Goal: Task Accomplishment & Management: Complete application form

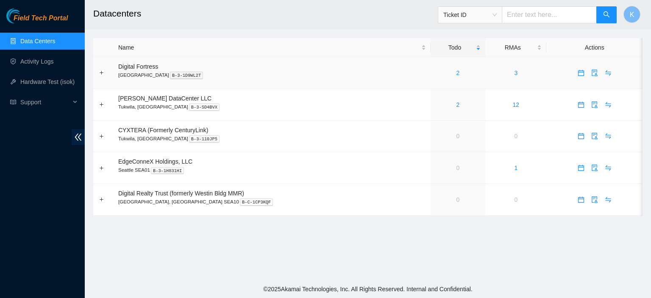
click at [441, 71] on div "2" at bounding box center [457, 72] width 45 height 9
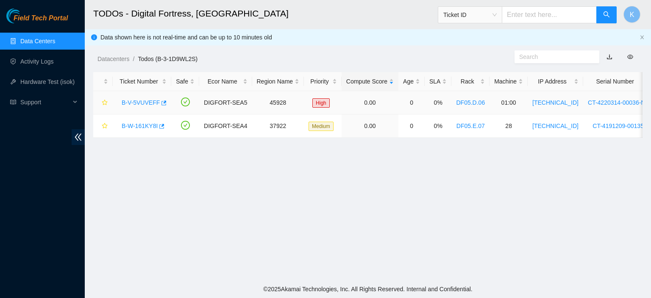
click at [134, 106] on link "B-V-5VUVEFF" at bounding box center [141, 102] width 38 height 7
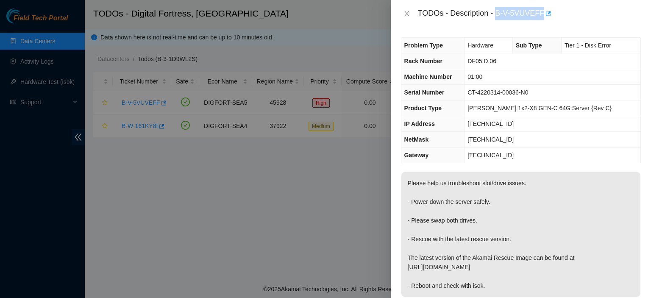
drag, startPoint x: 496, startPoint y: 14, endPoint x: 542, endPoint y: 14, distance: 45.8
click at [542, 14] on div "TODOs - Description - B-V-5VUVEFF" at bounding box center [529, 14] width 223 height 14
copy div "B-V-5VUVEFF"
click at [409, 14] on icon "close" at bounding box center [407, 13] width 7 height 7
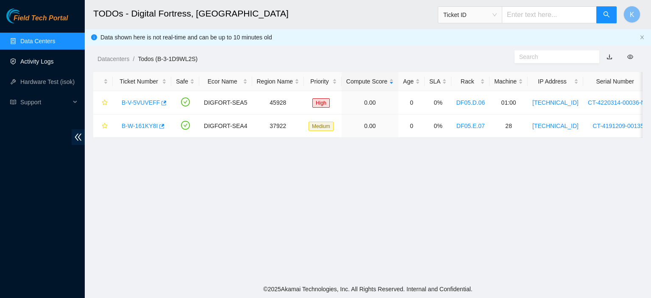
click at [26, 63] on link "Activity Logs" at bounding box center [36, 61] width 33 height 7
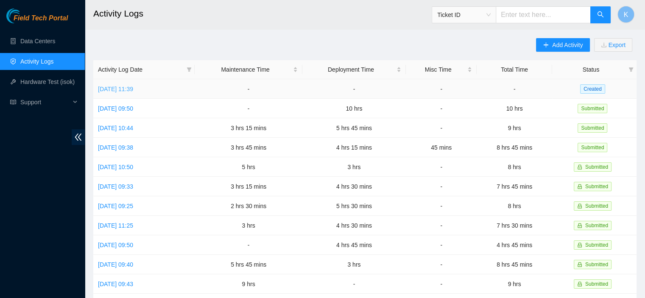
click at [133, 92] on link "Wed, 24 Sep 2025 11:39" at bounding box center [115, 89] width 35 height 7
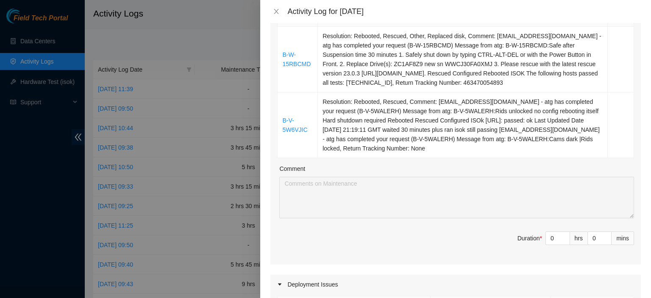
scroll to position [160, 0]
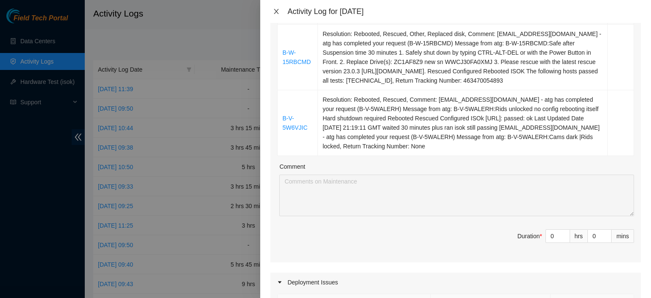
click at [271, 8] on button "Close" at bounding box center [276, 12] width 12 height 8
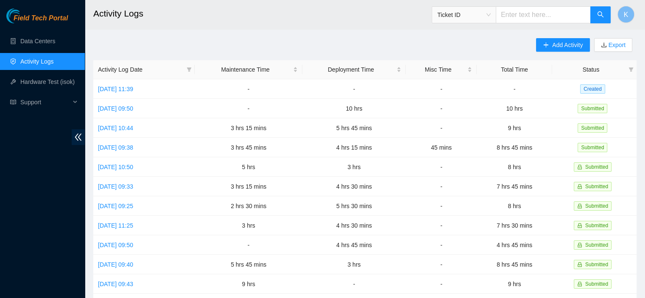
click at [278, 11] on h2 "Activity Logs" at bounding box center [313, 13] width 440 height 27
click at [43, 39] on link "Data Centers" at bounding box center [37, 41] width 35 height 7
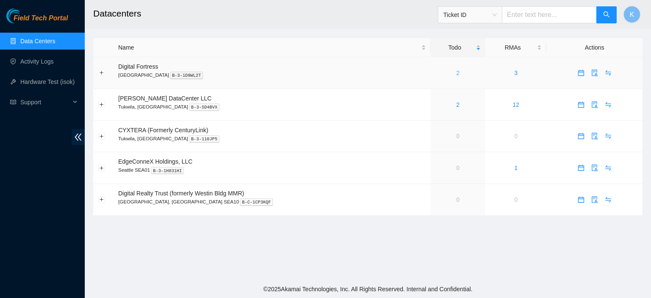
click at [457, 74] on link "2" at bounding box center [458, 73] width 3 height 7
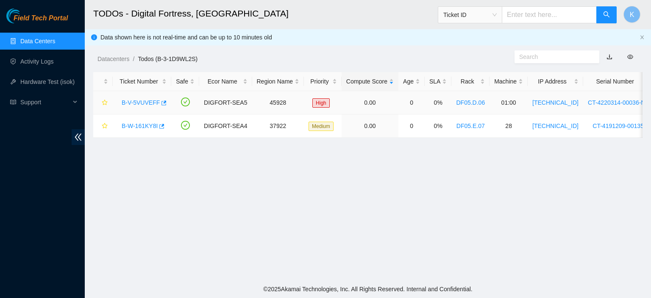
click at [125, 105] on link "B-V-5VUVEFF" at bounding box center [141, 102] width 38 height 7
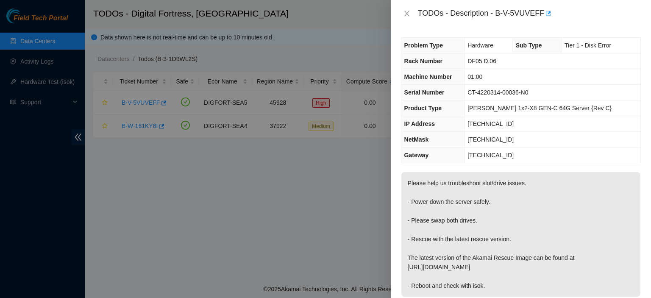
click at [316, 150] on div at bounding box center [325, 149] width 651 height 298
click at [628, 92] on td "CT-4220314-00036-N0" at bounding box center [553, 93] width 176 height 16
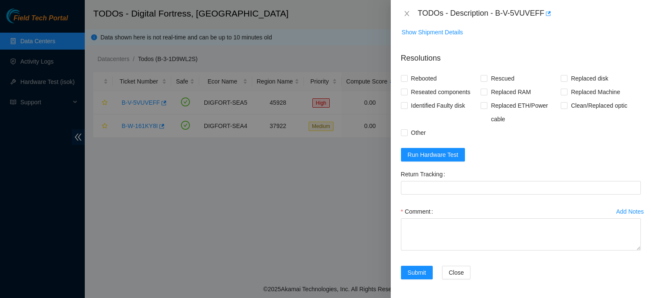
scroll to position [306, 0]
click at [490, 226] on textarea "Comment" at bounding box center [521, 234] width 240 height 32
paste textarea "kbbyrne23@gmail.com - akssingh has completed your request (B-V-5VUVEFF) Message…"
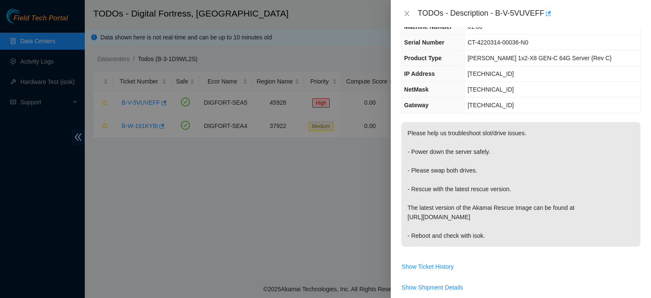
scroll to position [48, 0]
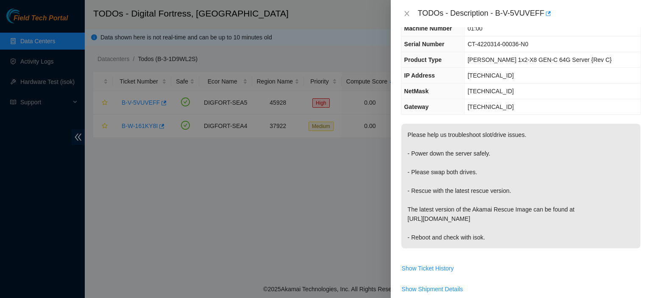
drag, startPoint x: 408, startPoint y: 134, endPoint x: 485, endPoint y: 239, distance: 131.1
click at [485, 239] on p "Please help us troubleshoot slot/drive issues. - Power down the server safely. …" at bounding box center [520, 186] width 239 height 125
copy p "Please help us troubleshoot slot/drive issues. - Power down the server safely. …"
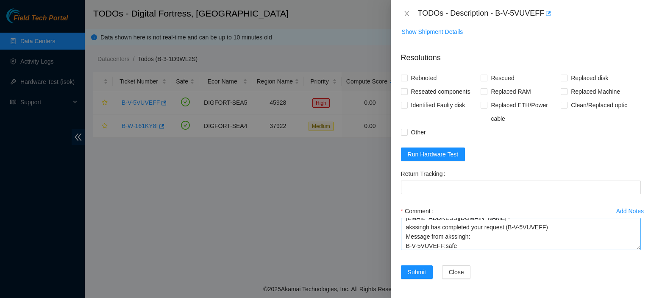
scroll to position [0, 0]
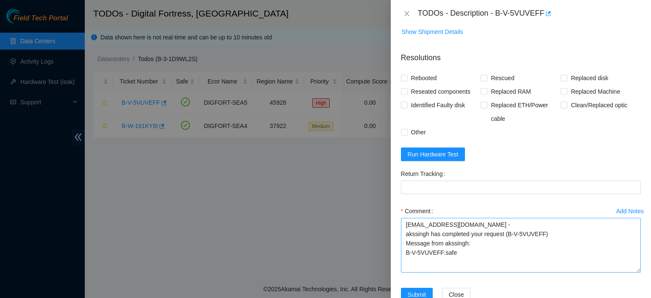
drag, startPoint x: 628, startPoint y: 246, endPoint x: 630, endPoint y: 274, distance: 27.6
click at [630, 273] on textarea "kbbyrne23@gmail.com - akssingh has completed your request (B-V-5VUVEFF) Message…" at bounding box center [521, 245] width 240 height 55
click at [582, 252] on textarea "kbbyrne23@gmail.com - akssingh has completed your request (B-V-5VUVEFF) Message…" at bounding box center [521, 247] width 240 height 59
paste textarea "Please help us troubleshoot slot/drive issues. - Power down the server safely. …"
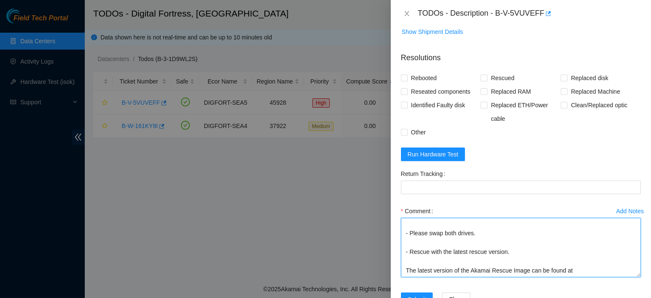
scroll to position [50, 0]
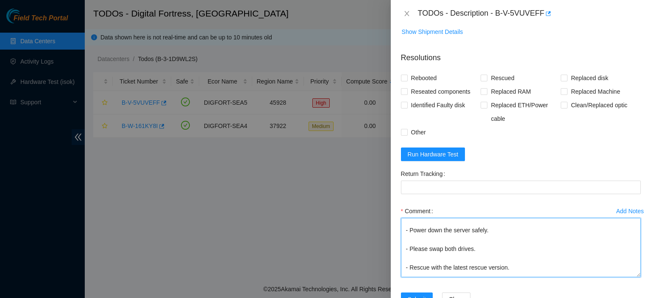
click at [524, 251] on textarea "kbbyrne23@gmail.com - akssingh has completed your request (B-V-5VUVEFF) Message…" at bounding box center [521, 247] width 240 height 59
type textarea "kbbyrne23@gmail.com - akssingh has completed your request (B-V-5VUVEFF) Message…"
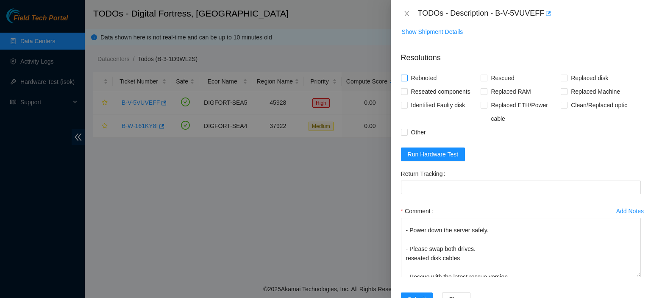
click at [403, 78] on input "Rebooted" at bounding box center [404, 78] width 6 height 6
checkbox input "true"
click at [481, 77] on input "Rescued" at bounding box center [484, 78] width 6 height 6
checkbox input "true"
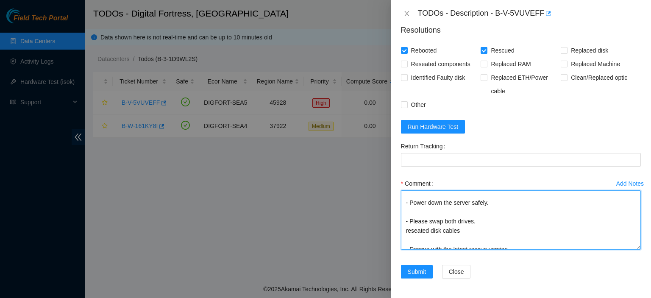
scroll to position [103, 0]
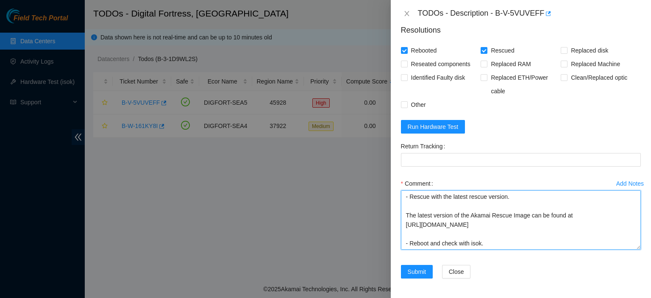
click at [508, 244] on textarea "kbbyrne23@gmail.com - akssingh has completed your request (B-V-5VUVEFF) Message…" at bounding box center [521, 219] width 240 height 59
click at [478, 233] on textarea "kbbyrne23@gmail.com - akssingh has completed your request (B-V-5VUVEFF) Message…" at bounding box center [521, 219] width 240 height 59
drag, startPoint x: 434, startPoint y: 243, endPoint x: 488, endPoint y: 239, distance: 54.8
click at [487, 244] on textarea "kbbyrne23@gmail.com - akssingh has completed your request (B-V-5VUVEFF) Message…" at bounding box center [521, 219] width 240 height 59
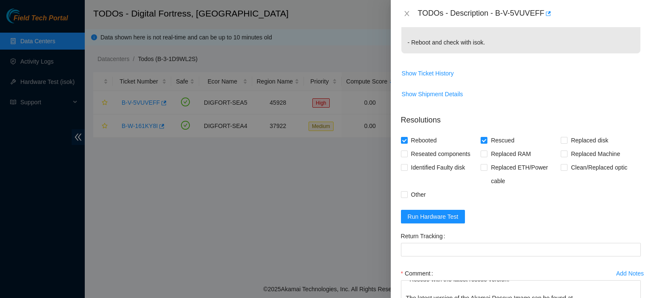
scroll to position [309, 0]
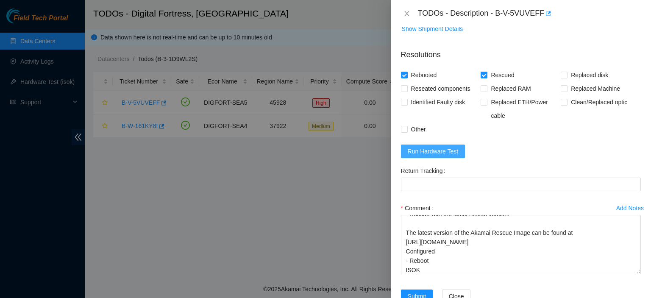
click at [436, 147] on span "Run Hardware Test" at bounding box center [433, 151] width 51 height 9
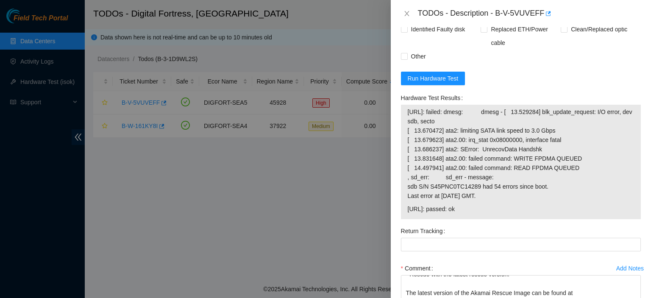
scroll to position [378, 0]
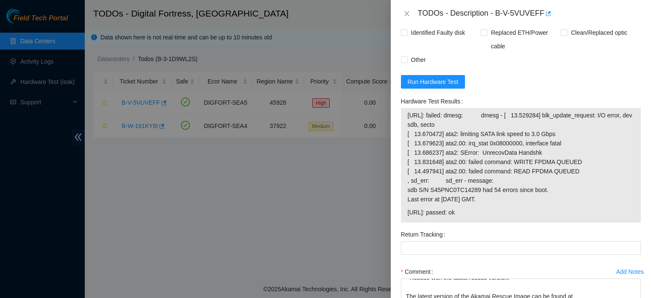
drag, startPoint x: 521, startPoint y: 196, endPoint x: 406, endPoint y: 116, distance: 141.0
click at [406, 116] on div "23.39.231.4: failed: dmesg: dmesg - [ 13.529284] blk_update_request: I/O error,…" at bounding box center [521, 165] width 240 height 114
click at [493, 182] on span "23.39.231.4: failed: dmesg: dmesg - [ 13.529284] blk_update_request: I/O error,…" at bounding box center [521, 157] width 226 height 93
drag, startPoint x: 470, startPoint y: 219, endPoint x: 401, endPoint y: 139, distance: 105.1
click at [401, 139] on div "23.39.231.4: failed: dmesg: dmesg - [ 13.529284] blk_update_request: I/O error,…" at bounding box center [521, 165] width 240 height 114
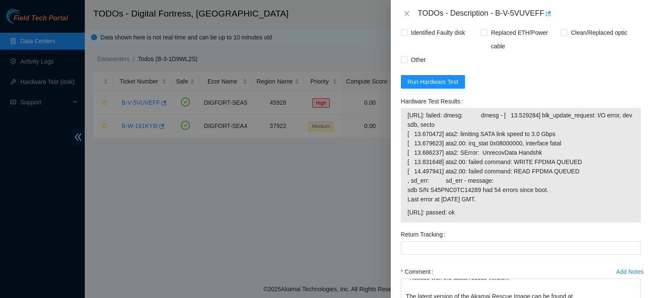
copy tbody "23.39.231.4: failed: dmesg: dmesg - [ 13.529284] blk_update_request: I/O error,…"
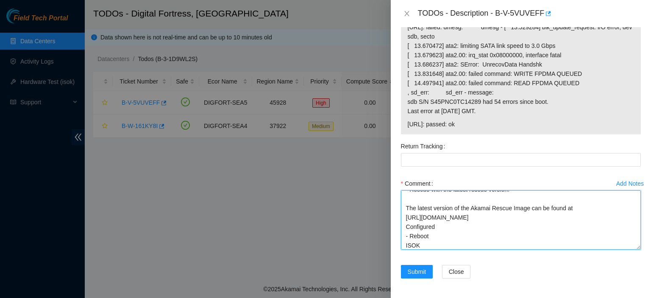
click at [482, 244] on textarea "kbbyrne23@gmail.com - akssingh has completed your request (B-V-5VUVEFF) Message…" at bounding box center [521, 219] width 240 height 59
paste textarea "23.39.231.4: failed: dmesg: dmesg - [ 13.529284] blk_update_request: I/O error,…"
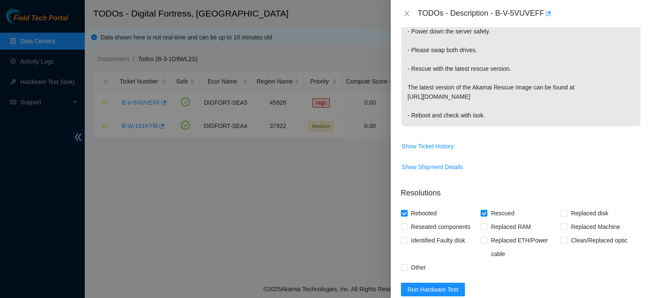
scroll to position [164, 0]
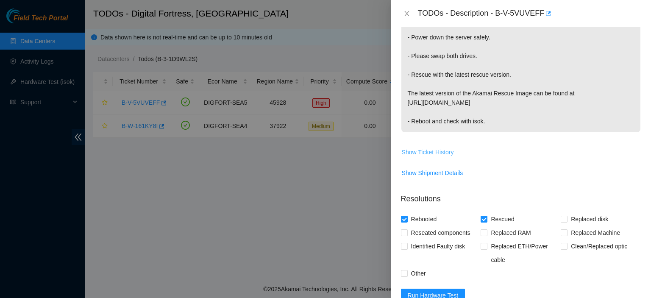
click at [434, 150] on span "Show Ticket History" at bounding box center [428, 152] width 52 height 9
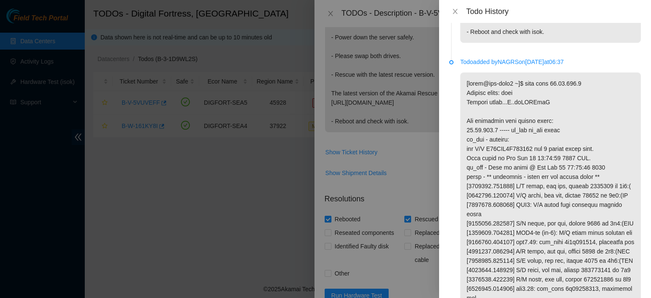
scroll to position [128, 0]
drag, startPoint x: 468, startPoint y: 157, endPoint x: 612, endPoint y: 149, distance: 143.9
click at [610, 156] on p at bounding box center [550, 301] width 181 height 460
copy p "db S/N S45PNC0R687776 had 9 errors since boot."
click at [455, 8] on icon "close" at bounding box center [455, 11] width 7 height 7
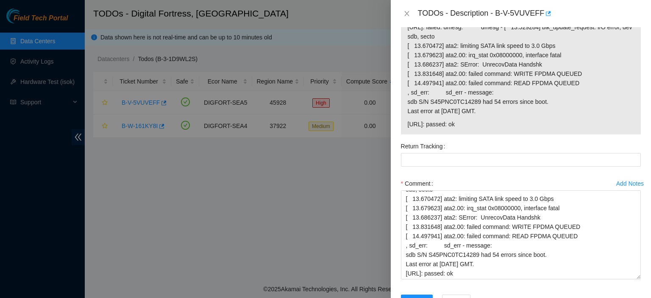
scroll to position [183, 0]
drag, startPoint x: 630, startPoint y: 246, endPoint x: 634, endPoint y: 278, distance: 32.9
click at [634, 278] on div "Add Notes Comment kbbyrne23@gmail.com - akssingh has completed your request (B-…" at bounding box center [521, 237] width 247 height 120
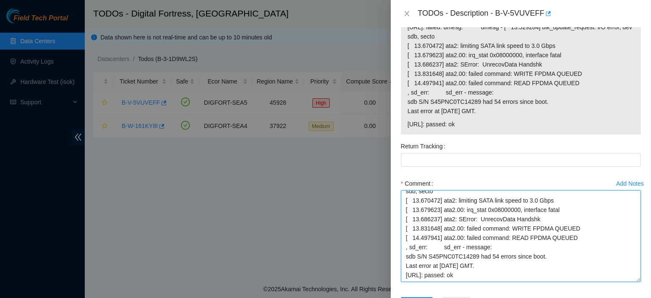
click at [564, 276] on textarea "kbbyrne23@gmail.com - akssingh has completed your request (B-V-5VUVEFF) Message…" at bounding box center [521, 236] width 240 height 92
paste textarea "db S/N S45PNC0R687776 had 9 errors since boot."
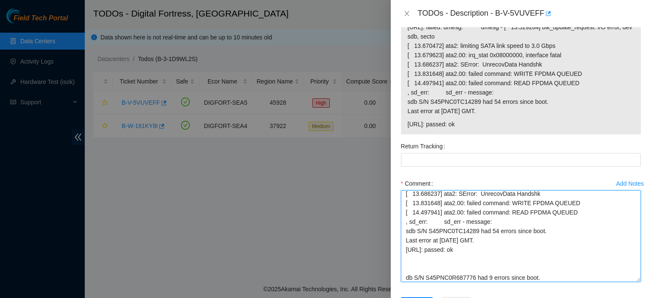
scroll to position [211, 0]
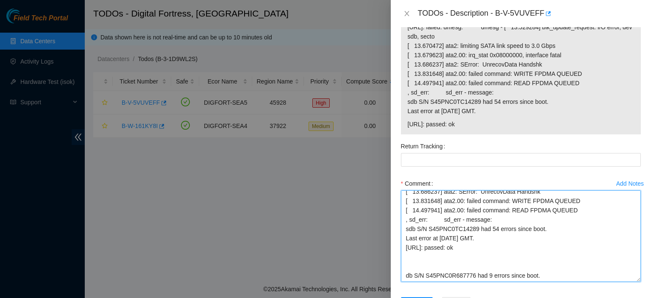
drag, startPoint x: 543, startPoint y: 278, endPoint x: 384, endPoint y: 271, distance: 158.2
click at [384, 271] on div "TODOs - Description - B-V-5VUVEFF Problem Type Hardware Sub Type Tier 1 - Disk …" at bounding box center [325, 149] width 651 height 298
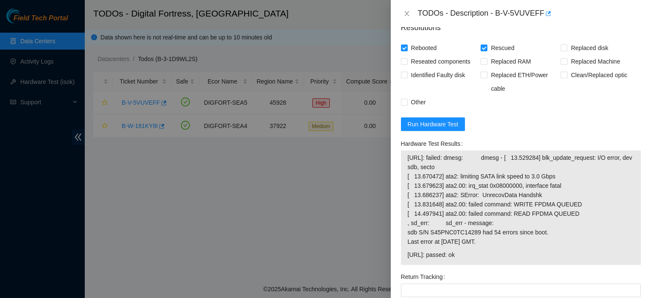
scroll to position [328, 0]
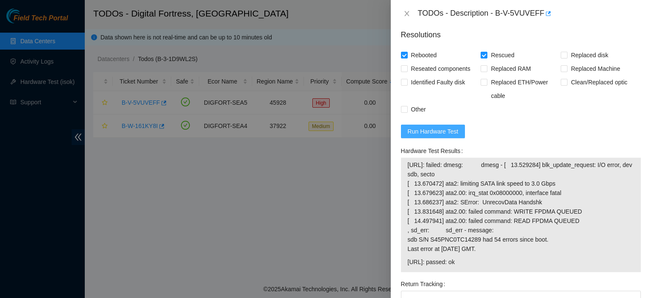
click at [443, 132] on span "Run Hardware Test" at bounding box center [433, 131] width 51 height 9
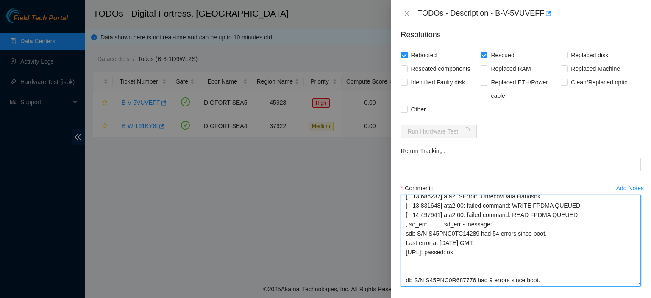
click at [412, 267] on textarea "kbbyrne23@gmail.com - akssingh has completed your request (B-V-5VUVEFF) Message…" at bounding box center [521, 241] width 240 height 92
click at [407, 258] on textarea "kbbyrne23@gmail.com - akssingh has completed your request (B-V-5VUVEFF) Message…" at bounding box center [521, 241] width 240 height 92
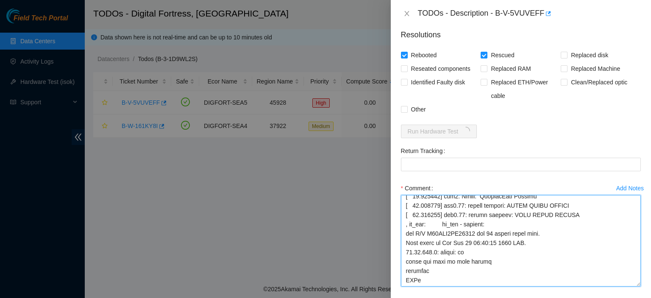
click at [507, 263] on textarea "Comment" at bounding box center [521, 241] width 240 height 92
click at [608, 214] on textarea "Comment" at bounding box center [521, 241] width 240 height 92
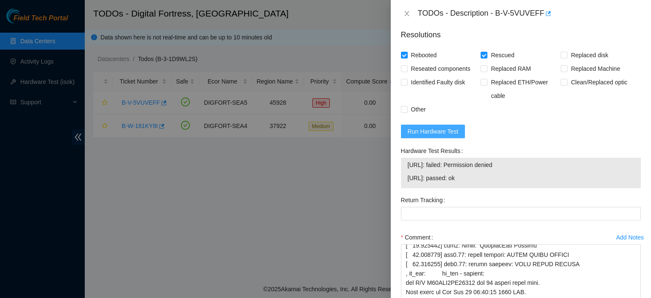
click at [449, 130] on span "Run Hardware Test" at bounding box center [433, 131] width 51 height 9
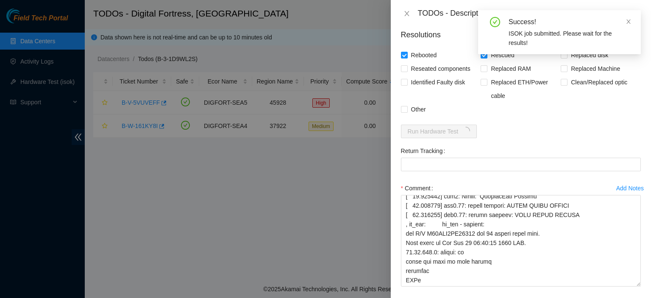
scroll to position [365, 0]
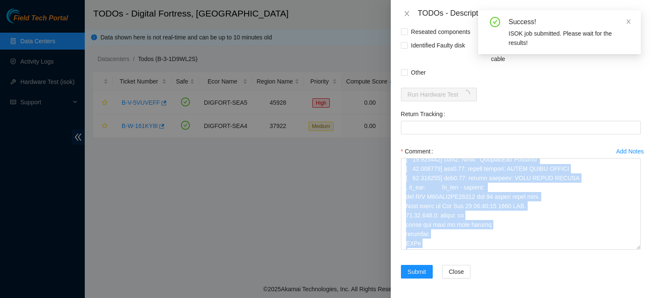
drag, startPoint x: 629, startPoint y: 249, endPoint x: 628, endPoint y: 266, distance: 17.0
click at [628, 266] on form "Resolutions Rebooted Rescued Replaced disk Reseated components Replaced RAM Rep…" at bounding box center [521, 137] width 240 height 303
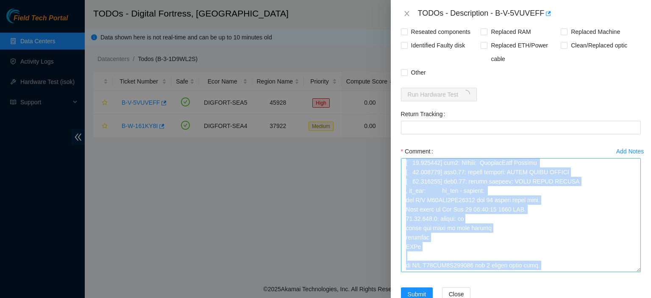
scroll to position [207, 0]
drag, startPoint x: 631, startPoint y: 246, endPoint x: 630, endPoint y: 269, distance: 22.9
click at [630, 269] on textarea "Comment" at bounding box center [521, 215] width 240 height 114
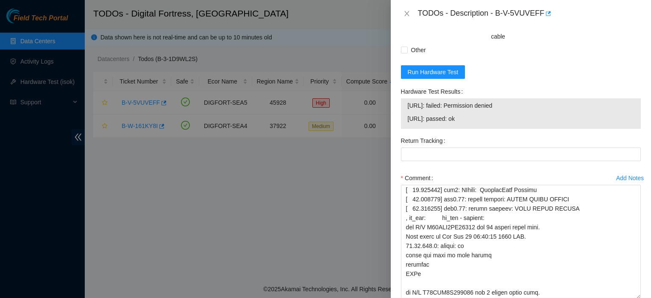
drag, startPoint x: 408, startPoint y: 105, endPoint x: 482, endPoint y: 127, distance: 77.0
click at [482, 127] on div "23.39.231.4: failed: Permission denied 23.39.231.5: passed: ok" at bounding box center [521, 113] width 240 height 31
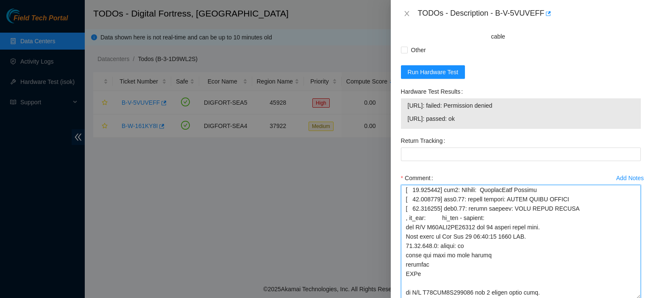
click at [609, 242] on textarea "Comment" at bounding box center [521, 242] width 240 height 114
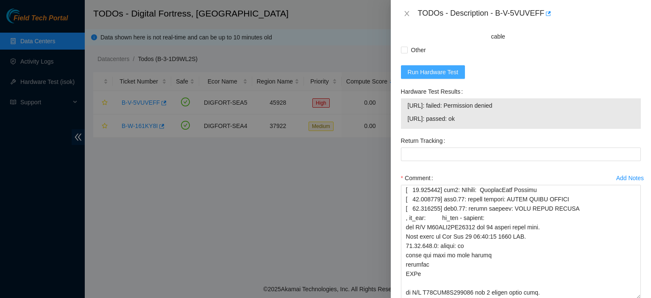
click at [424, 73] on span "Run Hardware Test" at bounding box center [433, 71] width 51 height 9
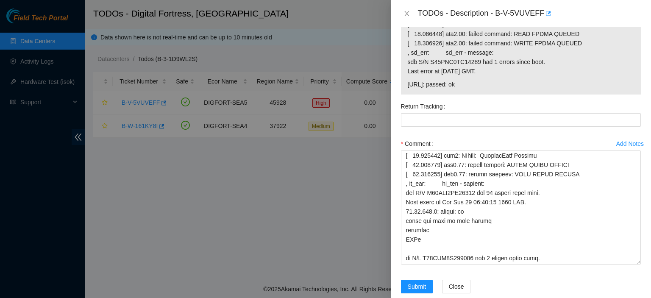
scroll to position [512, 0]
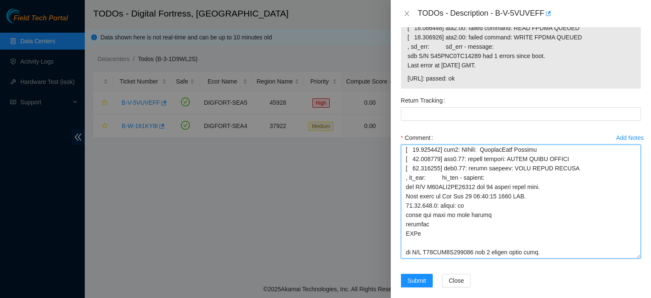
click at [405, 252] on textarea "Comment" at bounding box center [521, 202] width 240 height 114
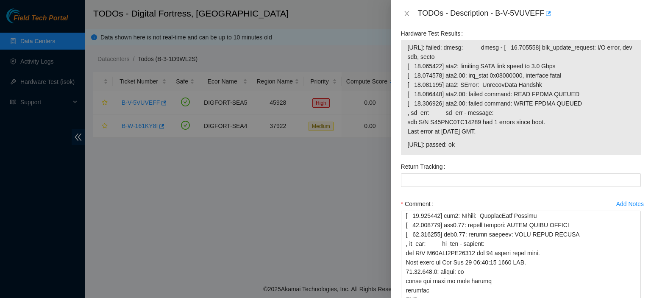
scroll to position [429, 0]
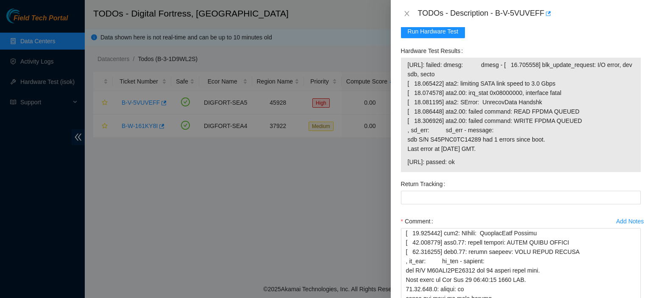
drag, startPoint x: 409, startPoint y: 64, endPoint x: 498, endPoint y: 166, distance: 134.9
click at [498, 166] on tbody "23.39.231.4: failed: dmesg: dmesg - [ 16.705558] blk_update_request: I/O error,…" at bounding box center [520, 115] width 227 height 110
copy tbody "3.39.231.4: failed: dmesg: dmesg - [ 16.705558] blk_update_request: I/O error, …"
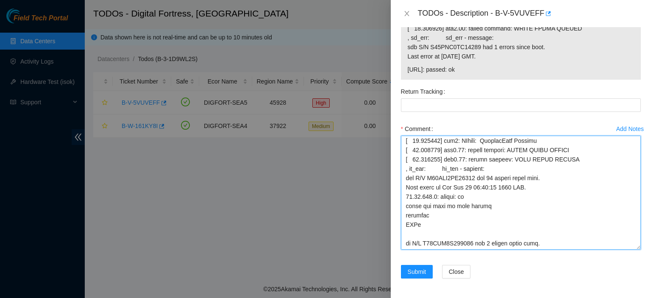
drag, startPoint x: 407, startPoint y: 233, endPoint x: 556, endPoint y: 256, distance: 150.9
click at [556, 256] on div "Add Notes Comment" at bounding box center [521, 193] width 247 height 143
paste textarea "3.39.231.4: failed: dmesg: dmesg - [ 16.705558] blk_update_request: I/O error, …"
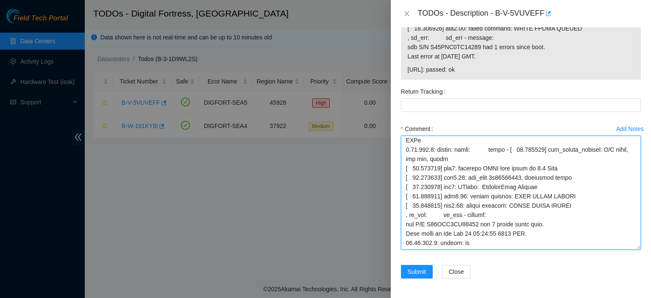
scroll to position [307, 0]
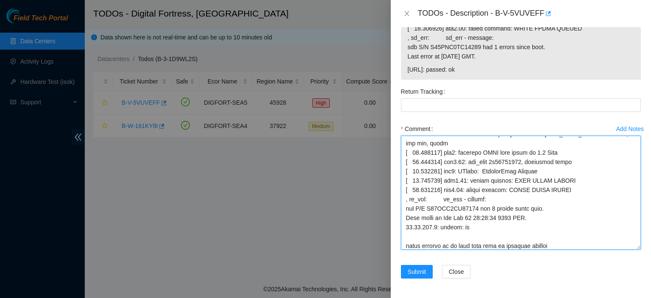
paste textarea "3.39.231.4: failed: dmesg: dmesg - [ 16.705558] blk_update_request: I/O error, …"
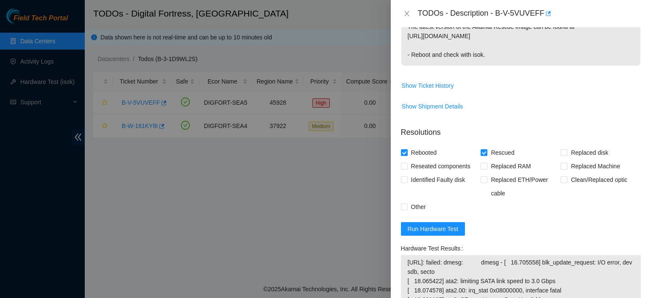
scroll to position [224, 0]
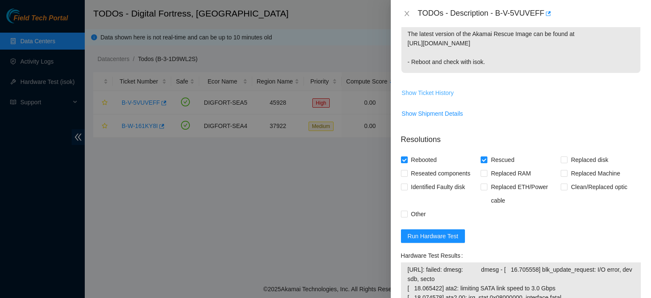
click at [446, 92] on span "Show Ticket History" at bounding box center [428, 92] width 52 height 9
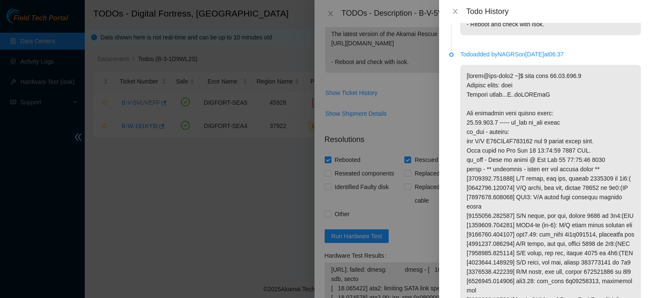
scroll to position [137, 0]
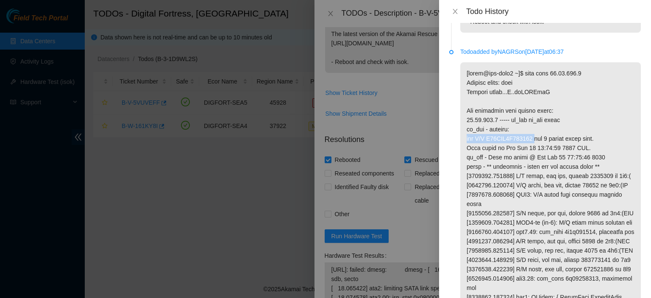
drag, startPoint x: 465, startPoint y: 148, endPoint x: 537, endPoint y: 144, distance: 72.1
click at [537, 144] on p at bounding box center [550, 292] width 181 height 460
copy p "sdb S/N S45PNC0R687776"
click at [457, 12] on icon "close" at bounding box center [455, 11] width 7 height 7
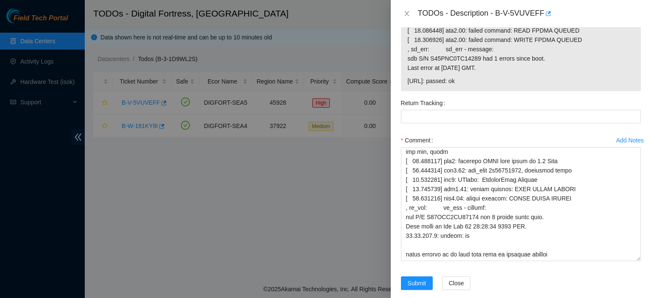
scroll to position [521, 0]
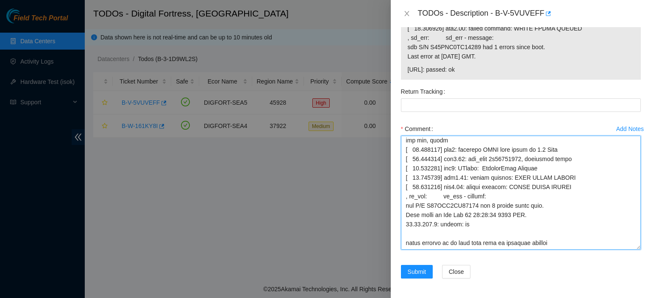
click at [564, 240] on textarea "Comment" at bounding box center [521, 193] width 240 height 114
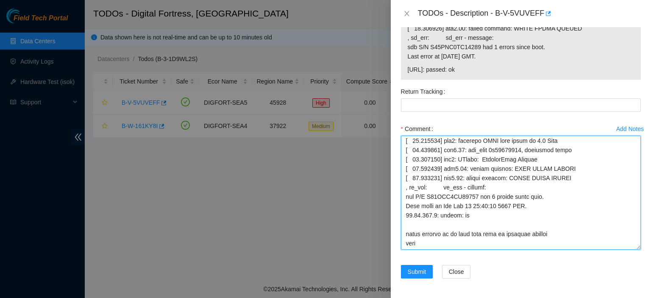
paste textarea "sdb S/N S45PNC0R687776"
type textarea "kbbyrne23@gmail.com - akssingh has completed your request (B-V-5VUVEFF) Message…"
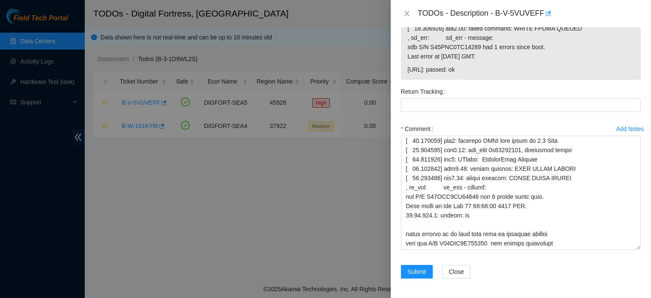
click at [634, 55] on div "23.39.231.4: failed: dmesg: dmesg - [ 16.705558] blk_update_request: I/O error,…" at bounding box center [521, 22] width 240 height 114
click at [415, 267] on span "Submit" at bounding box center [417, 271] width 19 height 9
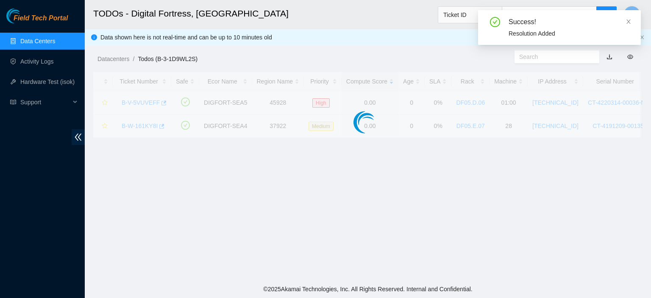
scroll to position [261, 0]
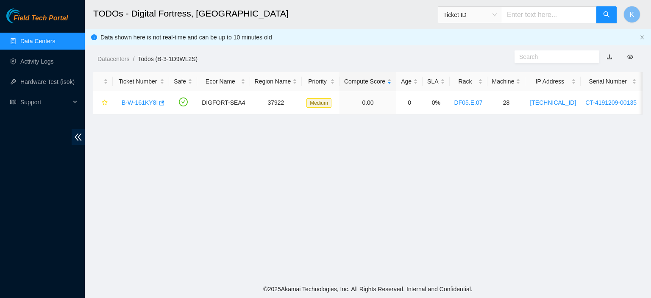
drag, startPoint x: 637, startPoint y: 160, endPoint x: 608, endPoint y: 136, distance: 37.1
click at [637, 160] on main "TODOs - Digital Fortress, Seattle Ticket ID K Data shown here is not real-time …" at bounding box center [368, 140] width 566 height 280
click at [42, 63] on link "Activity Logs" at bounding box center [36, 61] width 33 height 7
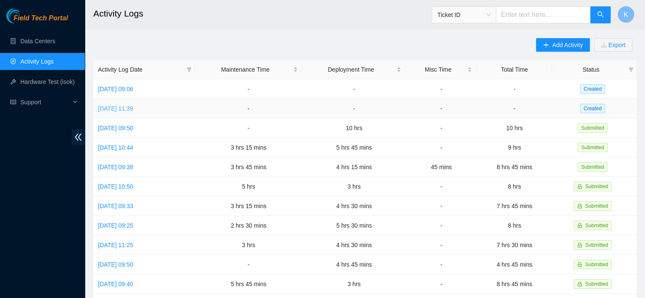
click at [133, 110] on link "Wed, 24 Sep 2025 11:39" at bounding box center [115, 108] width 35 height 7
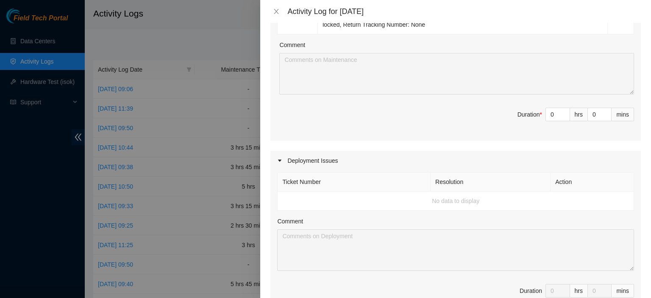
scroll to position [281, 0]
type input "1"
click at [564, 112] on icon "up" at bounding box center [565, 113] width 3 height 3
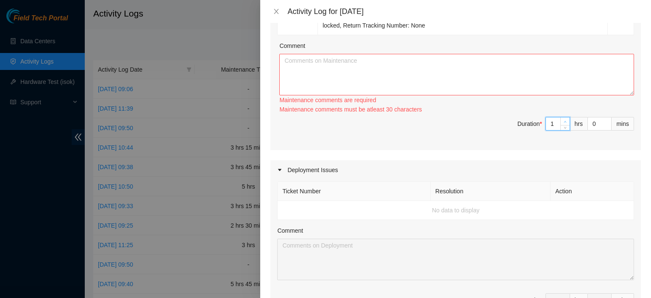
click at [558, 112] on div "Ticket Number Resolution Action B-W-15RBCMD Resolution: Rebooted, Rescued, Othe…" at bounding box center [455, 11] width 370 height 277
type input "2"
click at [563, 122] on span "up" at bounding box center [565, 121] width 5 height 5
type input "3"
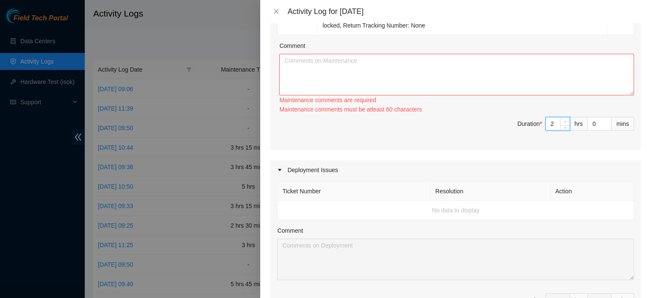
type input "3"
click at [563, 122] on span "up" at bounding box center [565, 121] width 5 height 5
type input "4"
click at [563, 122] on span "up" at bounding box center [565, 121] width 5 height 5
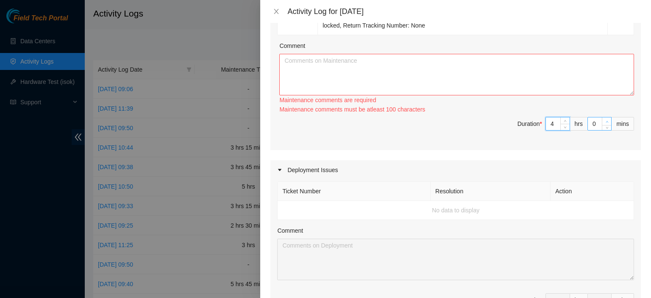
type input "1"
click at [604, 121] on span "up" at bounding box center [606, 121] width 5 height 5
type input "2"
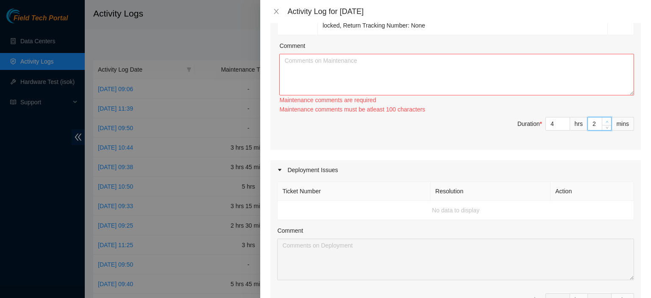
click at [604, 121] on span "up" at bounding box center [606, 121] width 5 height 5
type input "3"
click at [604, 121] on span "up" at bounding box center [606, 121] width 5 height 5
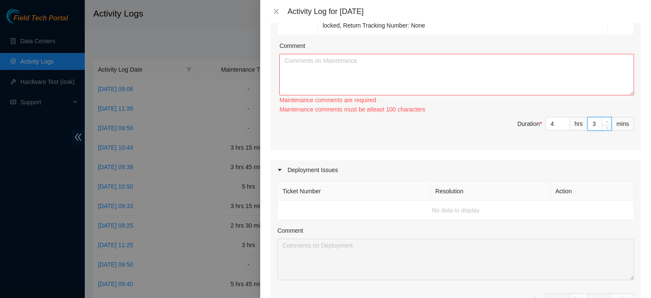
type input "4"
click at [604, 121] on span "up" at bounding box center [606, 121] width 5 height 5
type input "5"
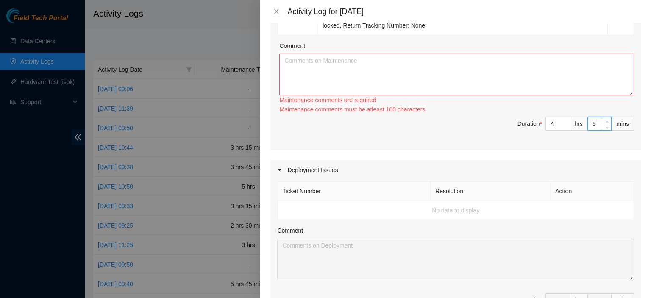
click at [604, 121] on span "up" at bounding box center [606, 121] width 5 height 5
type input "6"
click at [604, 121] on span "up" at bounding box center [606, 121] width 5 height 5
type input "7"
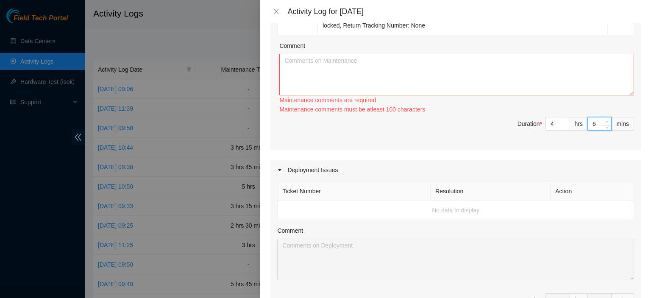
type input "7"
click at [604, 121] on span "up" at bounding box center [606, 121] width 5 height 5
type input "8"
click at [604, 121] on span "up" at bounding box center [606, 121] width 5 height 5
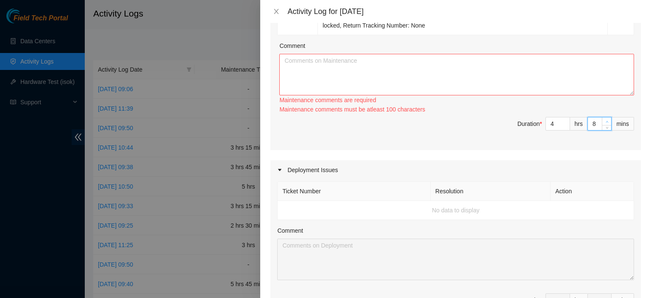
type input "9"
click at [604, 121] on span "up" at bounding box center [606, 121] width 5 height 5
type input "10"
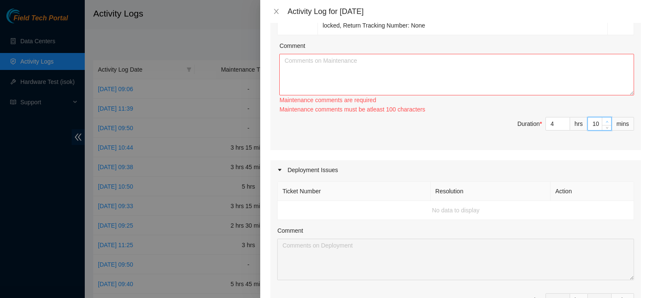
type input "11"
click at [604, 121] on span "up" at bounding box center [606, 121] width 5 height 5
type input "12"
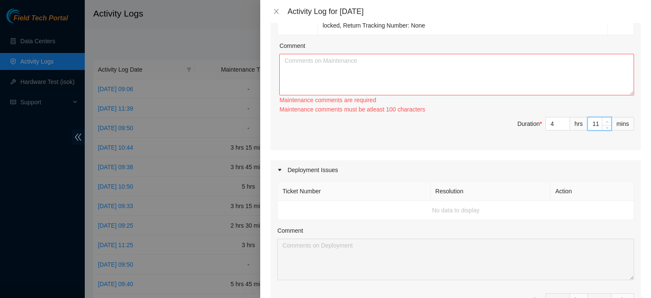
type input "12"
type input "13"
click at [604, 121] on span "up" at bounding box center [606, 121] width 5 height 5
type input "14"
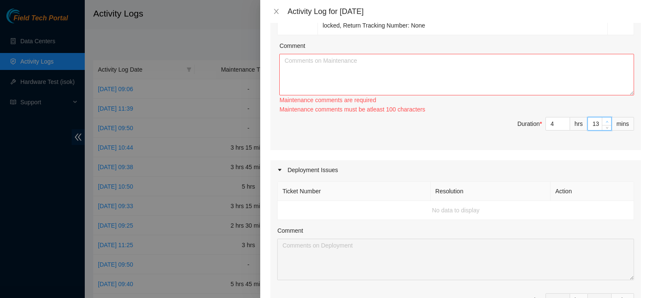
type input "14"
click at [604, 121] on span "up" at bounding box center [606, 121] width 5 height 5
type input "15"
click at [604, 121] on span "up" at bounding box center [606, 121] width 5 height 5
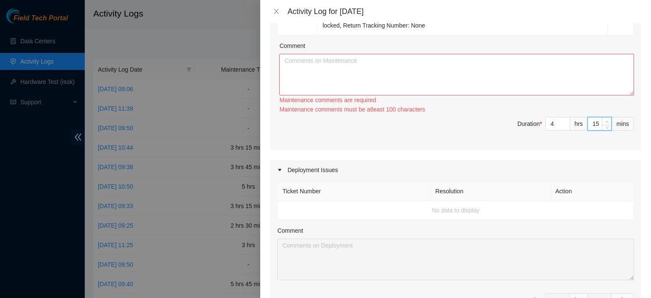
type input "16"
click at [604, 121] on span "up" at bounding box center [606, 121] width 5 height 5
type input "17"
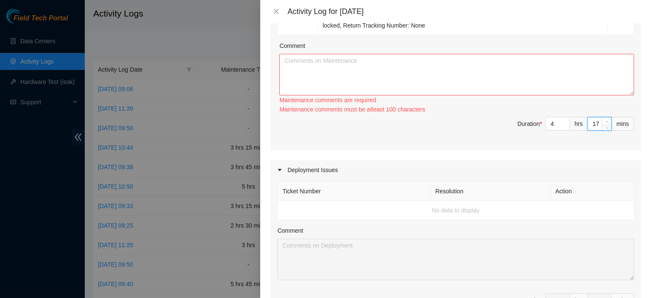
click at [604, 121] on span "up" at bounding box center [606, 121] width 5 height 5
type input "18"
click at [604, 121] on span "up" at bounding box center [606, 121] width 5 height 5
type input "19"
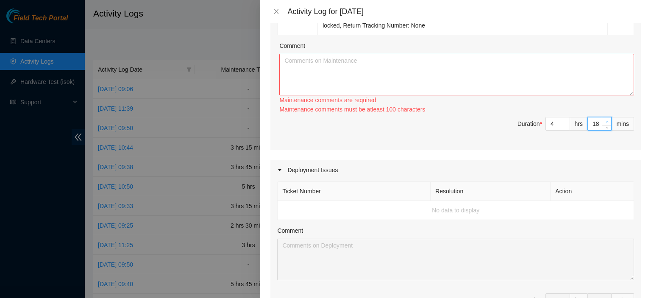
type input "19"
click at [604, 121] on span "up" at bounding box center [606, 121] width 5 height 5
type input "20"
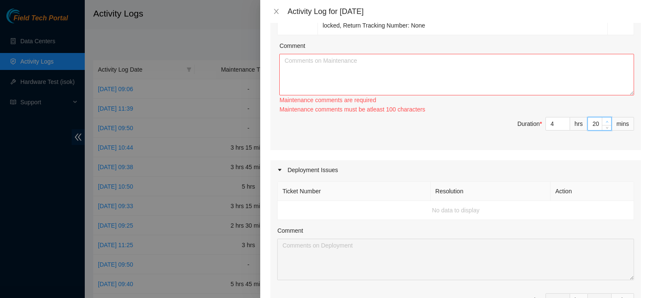
type input "21"
click at [604, 121] on span "up" at bounding box center [606, 121] width 5 height 5
type input "22"
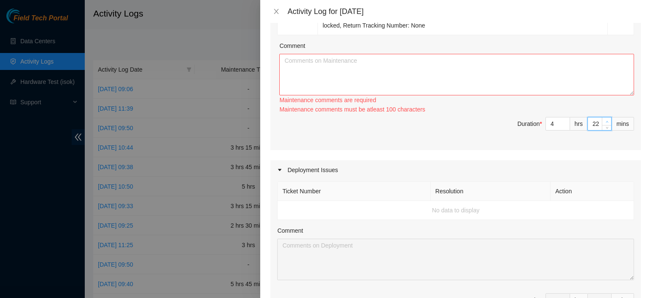
click at [604, 121] on span "up" at bounding box center [606, 121] width 5 height 5
type input "23"
click at [604, 121] on span "up" at bounding box center [606, 121] width 5 height 5
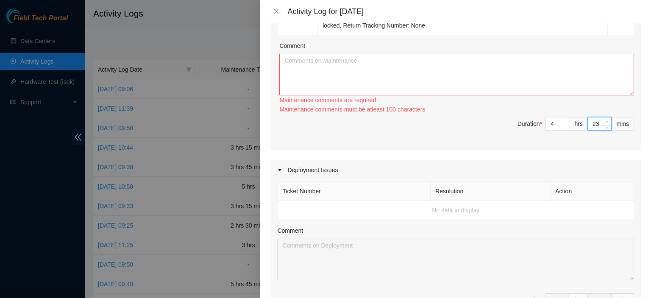
type input "24"
type input "25"
click at [604, 121] on span "up" at bounding box center [606, 121] width 5 height 5
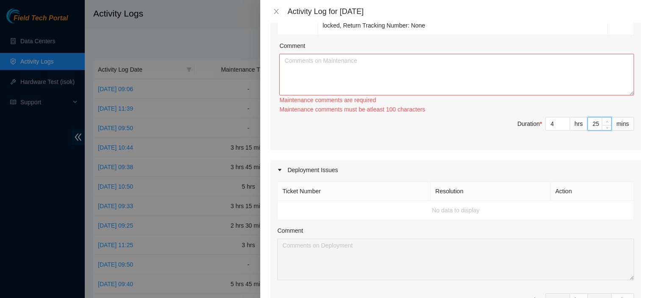
type input "26"
click at [604, 121] on span "up" at bounding box center [606, 121] width 5 height 5
type input "27"
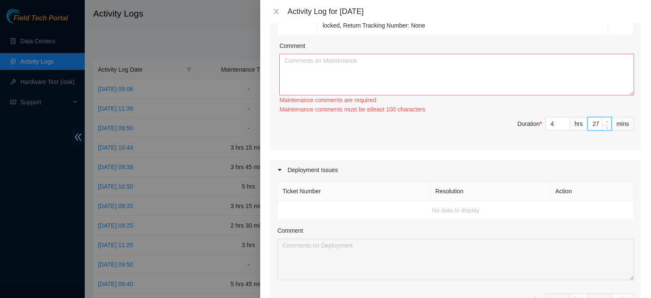
click at [604, 121] on span "up" at bounding box center [606, 121] width 5 height 5
type input "28"
click at [604, 121] on span "up" at bounding box center [606, 121] width 5 height 5
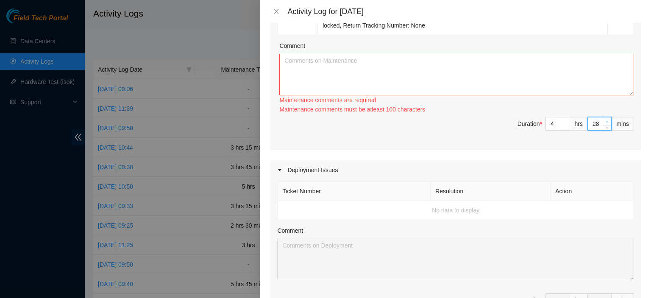
type input "29"
type input "30"
click at [604, 121] on span "up" at bounding box center [606, 121] width 5 height 5
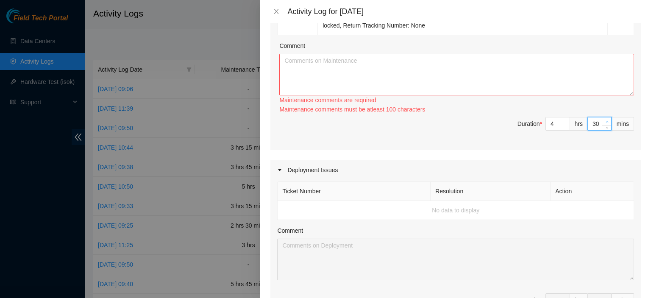
click at [604, 121] on span "up" at bounding box center [606, 121] width 5 height 5
type input "31"
click at [604, 121] on span "up" at bounding box center [606, 121] width 5 height 5
type input "32"
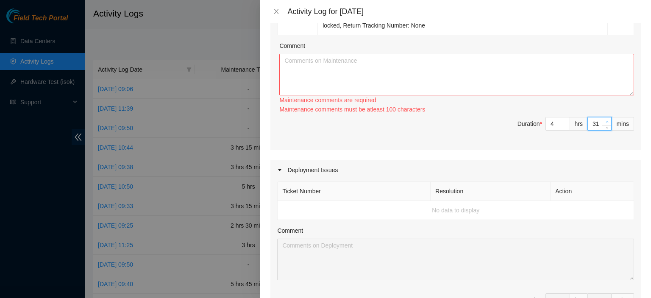
type input "32"
click at [604, 121] on span "up" at bounding box center [606, 121] width 5 height 5
type input "33"
type input "34"
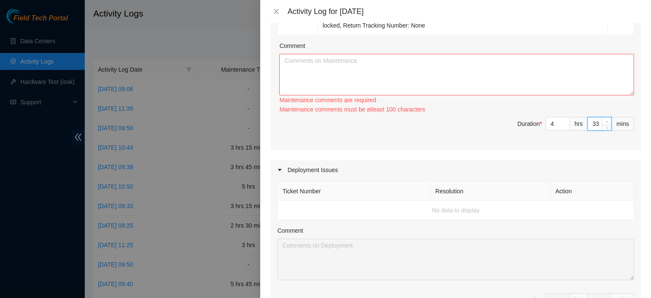
type input "34"
click at [604, 121] on span "up" at bounding box center [606, 121] width 5 height 5
type input "35"
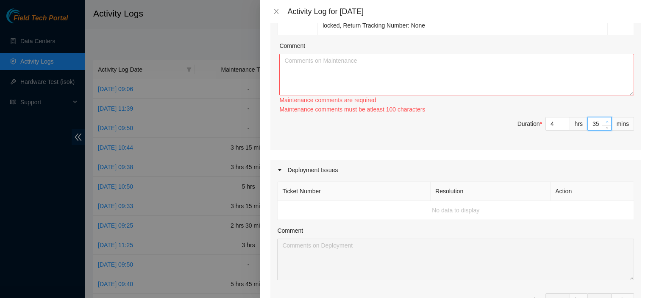
click at [604, 121] on span "up" at bounding box center [606, 121] width 5 height 5
type input "36"
type input "37"
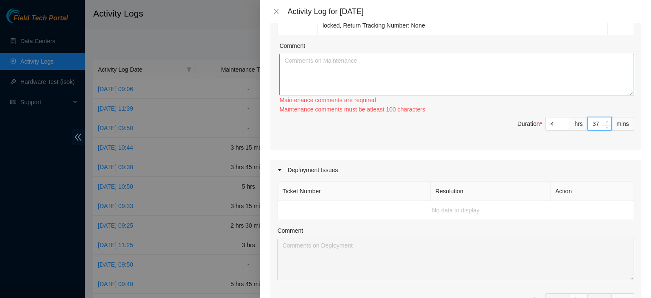
click at [604, 121] on span "up" at bounding box center [606, 121] width 5 height 5
type input "38"
click at [604, 121] on span "up" at bounding box center [606, 121] width 5 height 5
type input "39"
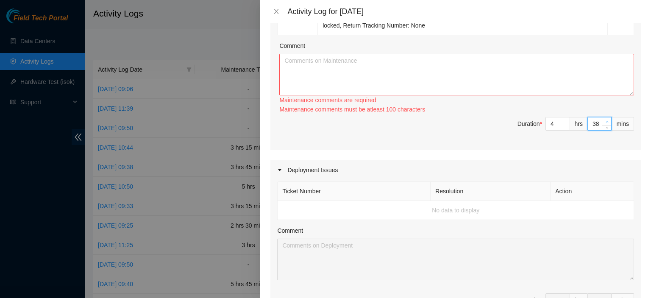
type input "39"
click at [604, 121] on span "up" at bounding box center [606, 121] width 5 height 5
type input "40"
click at [604, 121] on span "up" at bounding box center [606, 121] width 5 height 5
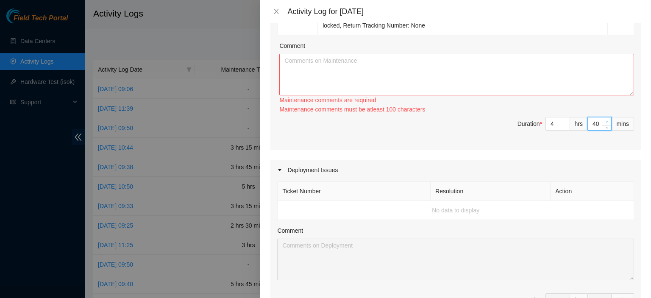
type input "41"
click at [604, 121] on span "up" at bounding box center [606, 121] width 5 height 5
type input "42"
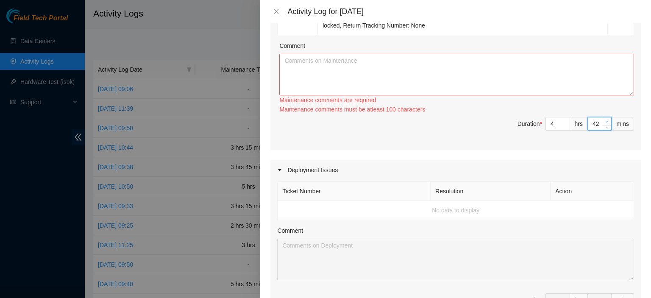
click at [604, 121] on span "up" at bounding box center [606, 121] width 5 height 5
type input "43"
click at [604, 121] on span "up" at bounding box center [606, 121] width 5 height 5
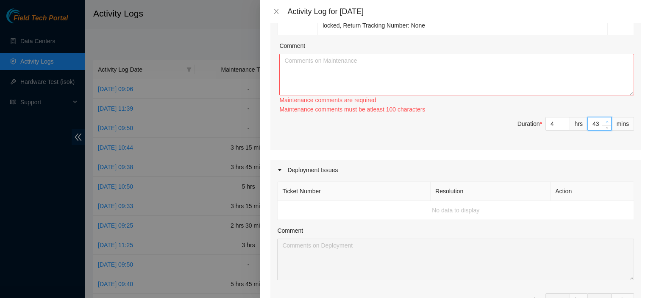
type input "44"
type input "45"
click at [604, 121] on span "up" at bounding box center [606, 121] width 5 height 5
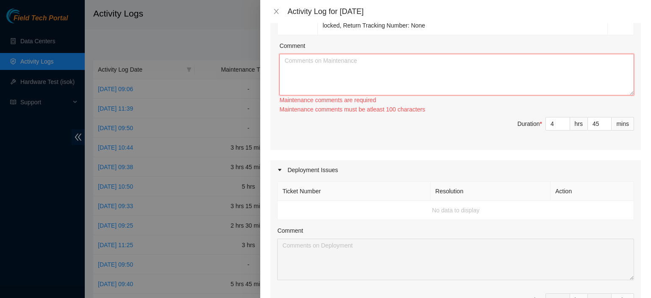
click at [505, 71] on textarea "Comment" at bounding box center [456, 75] width 355 height 42
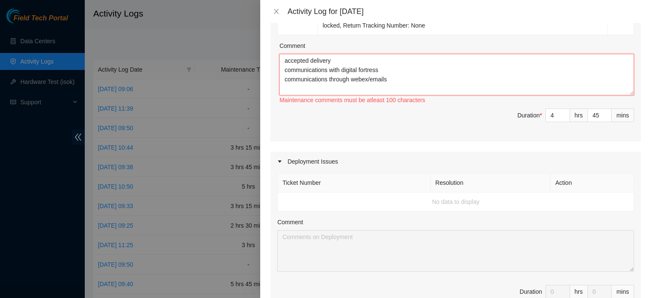
paste textarea "kbbyrne23@gmail.com - akak has completed your request (B-W-161KY8I) Message fro…"
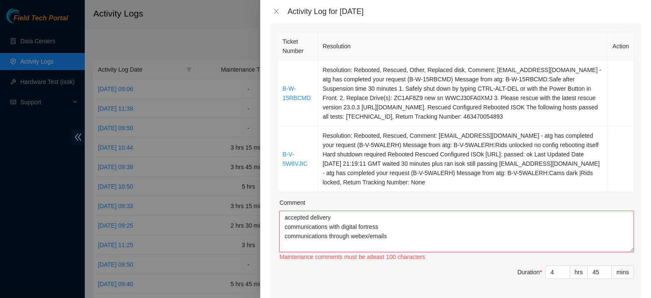
scroll to position [131, 0]
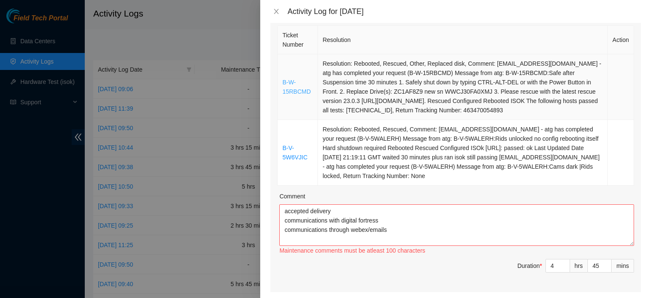
drag, startPoint x: 420, startPoint y: 179, endPoint x: 283, endPoint y: 83, distance: 167.9
click at [283, 83] on tbody "B-W-15RBCMD Resolution: Rebooted, Rescued, Other, Replaced disk, Comment: kbbyr…" at bounding box center [456, 119] width 356 height 131
copy tbody "B-W-15RBCMD Resolution: Rebooted, Rescued, Other, Replaced disk, Comment: kbbyr…"
click at [410, 230] on textarea "accepted delivery communications with digital fortress communications through w…" at bounding box center [456, 225] width 355 height 42
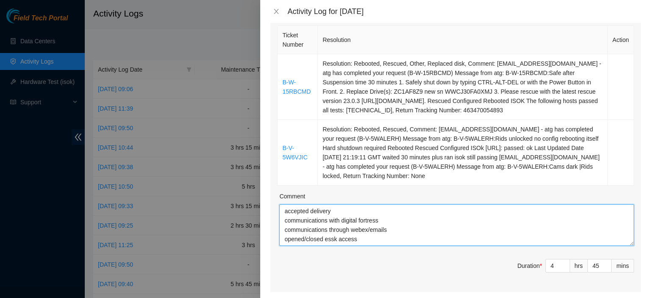
scroll to position [7, 0]
paste textarea "B-W-15RBCMD Resolution: Rebooted, Rescued, Other, Replaced disk, Comment: kbbyr…"
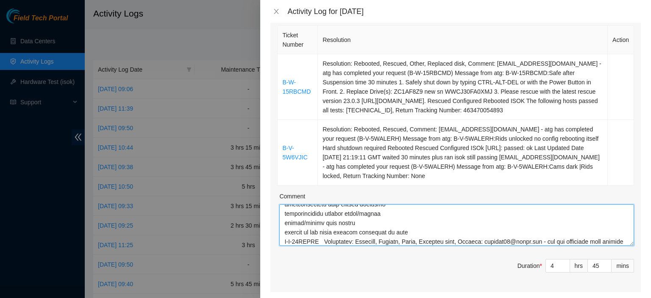
scroll to position [100, 0]
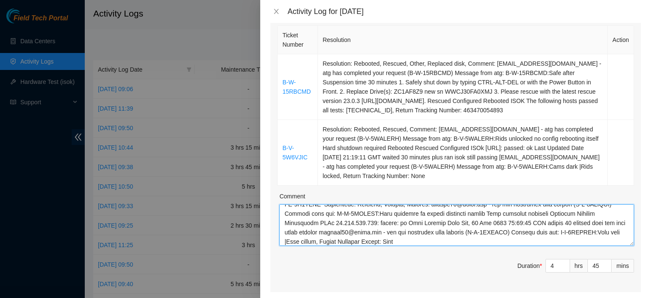
type textarea "accepted delivery communications with digital fortress communications through w…"
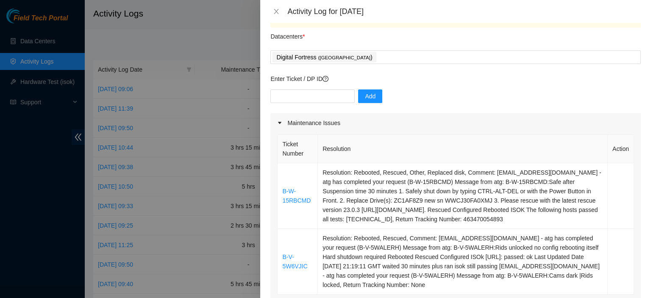
scroll to position [20, 0]
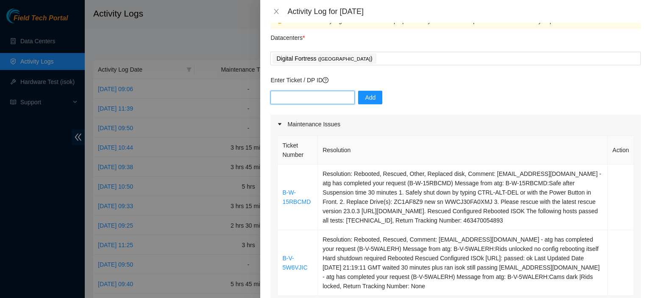
click at [309, 102] on input "text" at bounding box center [312, 98] width 84 height 14
paste input "DP80933"
type input "DP80933"
click at [365, 97] on span "Add" at bounding box center [370, 97] width 11 height 9
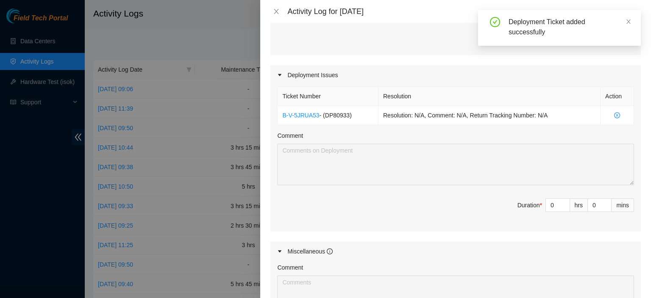
scroll to position [368, 0]
click at [564, 201] on icon "up" at bounding box center [565, 202] width 3 height 3
type input "1"
type input "5"
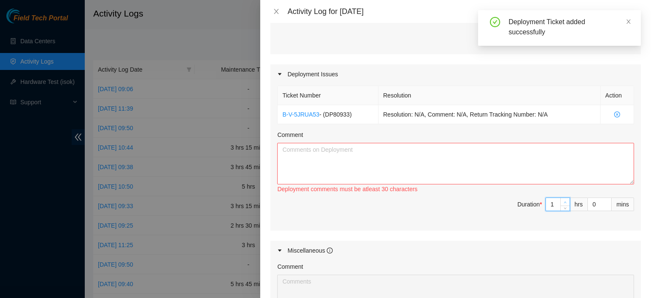
type input "2"
type input "6"
click at [564, 201] on icon "up" at bounding box center [565, 202] width 3 height 3
type input "3"
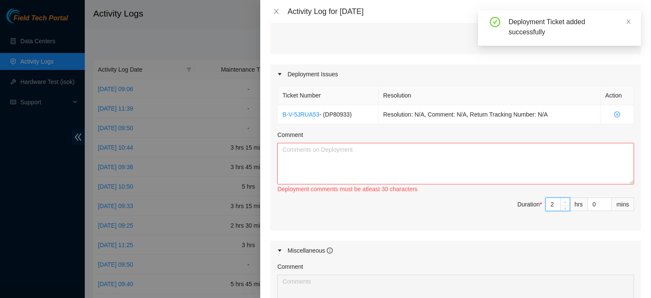
type input "7"
click at [564, 201] on icon "up" at bounding box center [565, 202] width 3 height 3
type input "4"
type input "8"
click at [564, 201] on icon "up" at bounding box center [565, 202] width 3 height 3
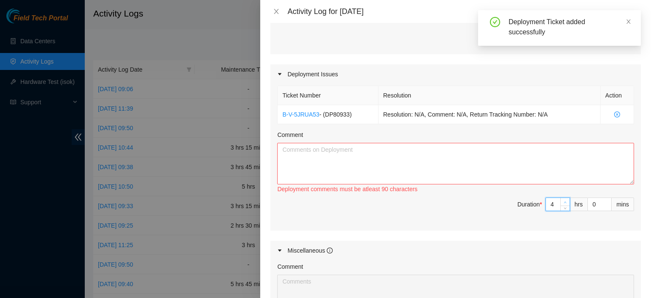
type input "5"
type input "9"
click at [563, 205] on span "down" at bounding box center [565, 207] width 5 height 5
type input "4"
type input "8"
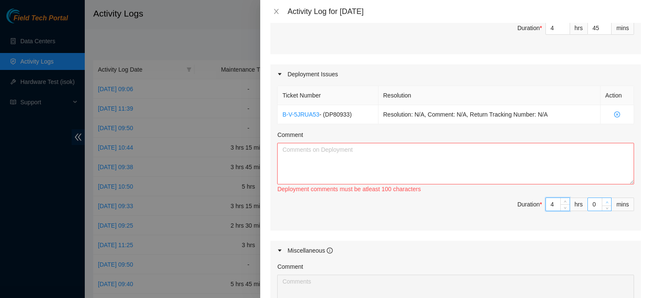
click at [602, 200] on span "Increase Value" at bounding box center [606, 202] width 9 height 8
type input "1"
type input "46"
click at [602, 200] on span "Increase Value" at bounding box center [606, 202] width 9 height 8
type input "2"
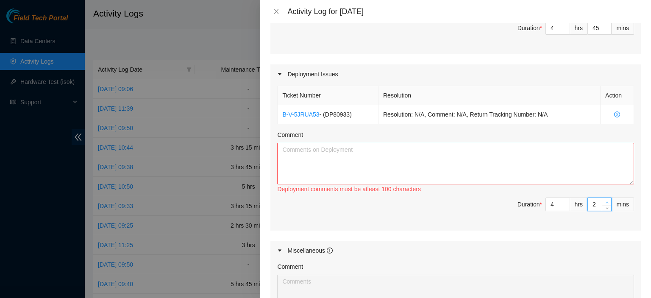
type input "47"
click at [602, 200] on span "Increase Value" at bounding box center [606, 202] width 9 height 8
type input "3"
type input "48"
click at [602, 200] on span "Increase Value" at bounding box center [606, 202] width 9 height 8
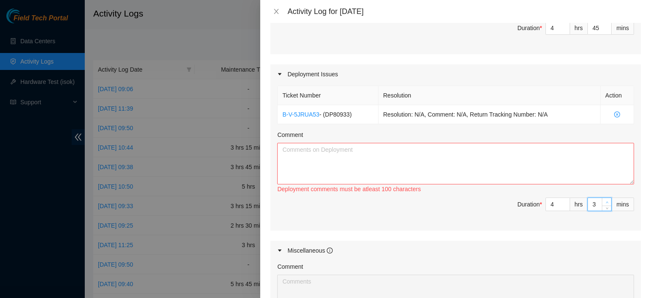
type input "4"
type input "49"
click at [602, 200] on span "Increase Value" at bounding box center [606, 202] width 9 height 8
type input "5"
type input "50"
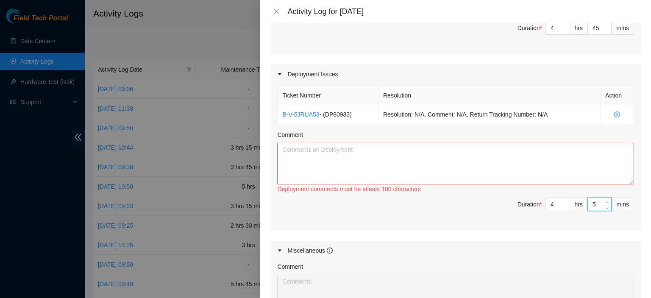
type input "6"
type input "51"
click at [602, 200] on span "Increase Value" at bounding box center [606, 202] width 9 height 8
type input "7"
type input "52"
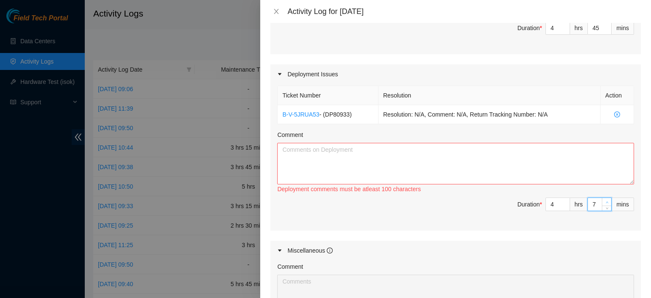
click at [602, 200] on span "Increase Value" at bounding box center [606, 202] width 9 height 8
type input "8"
type input "53"
click at [602, 200] on span "Increase Value" at bounding box center [606, 202] width 9 height 8
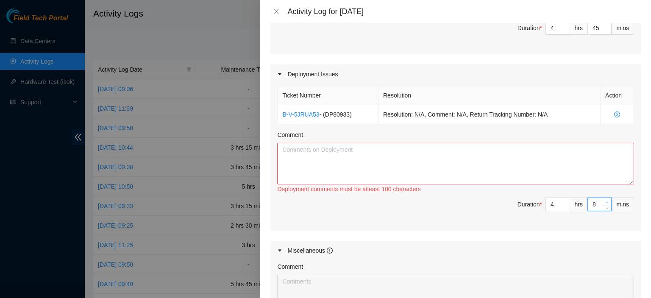
type input "9"
type input "54"
click at [602, 200] on span "Increase Value" at bounding box center [606, 202] width 9 height 8
type input "10"
type input "55"
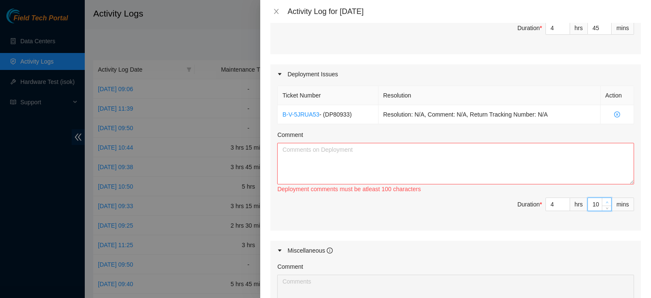
click at [602, 200] on span "Increase Value" at bounding box center [606, 202] width 9 height 8
type input "11"
type input "56"
click at [602, 200] on span "Increase Value" at bounding box center [606, 202] width 9 height 8
type input "12"
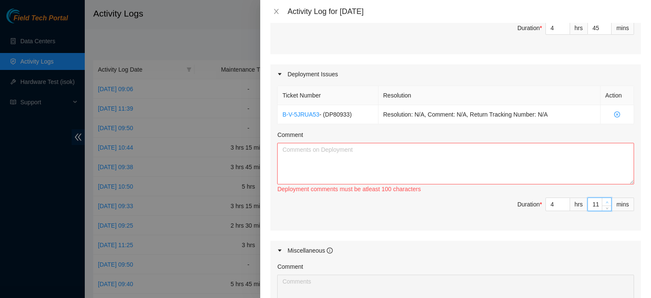
type input "57"
type input "13"
type input "58"
click at [602, 200] on span "Increase Value" at bounding box center [606, 202] width 9 height 8
type input "14"
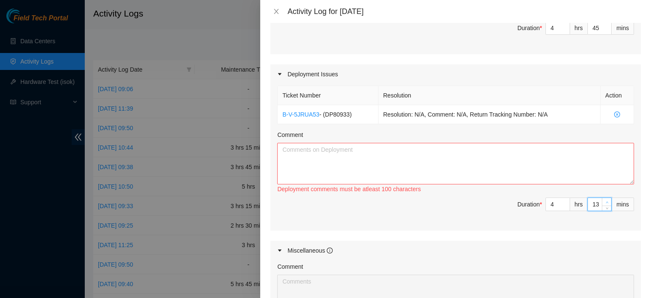
type input "59"
click at [602, 200] on span "Increase Value" at bounding box center [606, 202] width 9 height 8
type input "15"
type input "9"
type input "0"
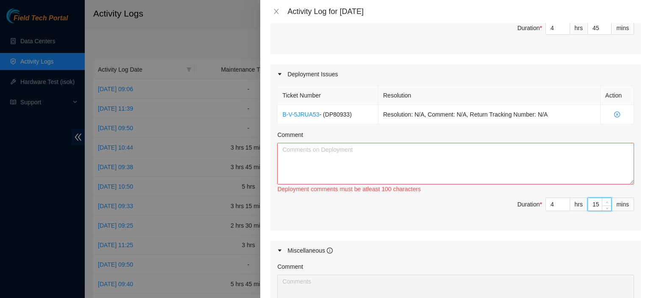
click at [602, 200] on span "Increase Value" at bounding box center [606, 202] width 9 height 8
type input "16"
type input "1"
click at [602, 200] on span "Increase Value" at bounding box center [606, 202] width 9 height 8
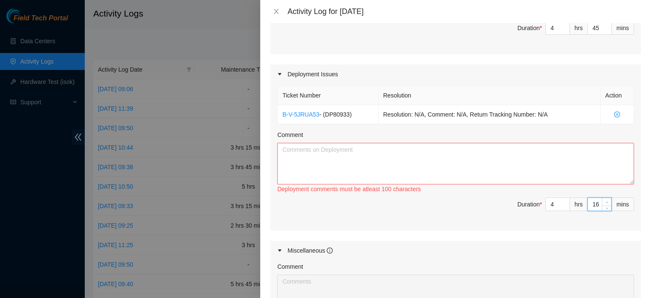
type input "17"
type input "2"
click at [602, 200] on span "Increase Value" at bounding box center [606, 202] width 9 height 8
type input "18"
type input "3"
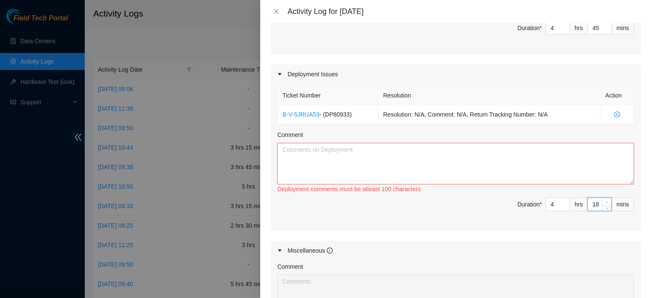
click at [602, 200] on span "Increase Value" at bounding box center [606, 202] width 9 height 8
type input "19"
type input "4"
click at [602, 200] on span "Increase Value" at bounding box center [606, 202] width 9 height 8
type input "20"
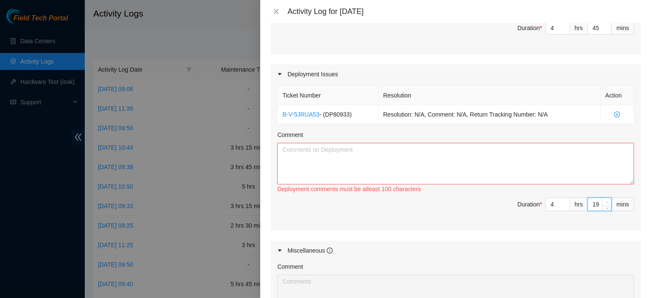
type input "5"
type input "21"
type input "6"
click at [602, 200] on span "Increase Value" at bounding box center [606, 202] width 9 height 8
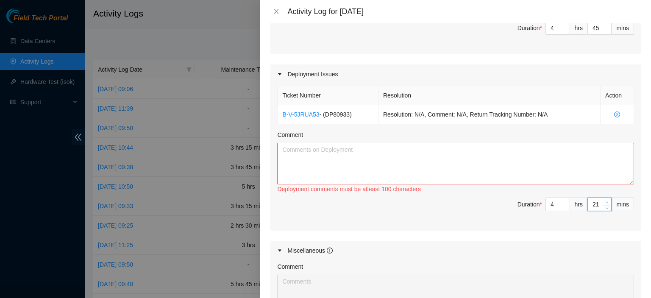
type input "22"
type input "7"
click at [602, 200] on span "Increase Value" at bounding box center [606, 202] width 9 height 8
type input "23"
type input "8"
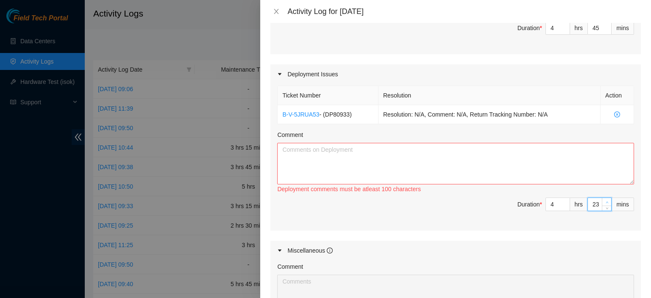
type input "24"
type input "9"
click at [602, 200] on span "Increase Value" at bounding box center [606, 202] width 9 height 8
type input "25"
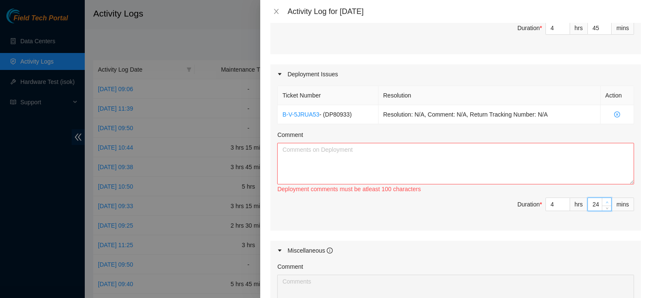
type input "10"
click at [602, 200] on span "Increase Value" at bounding box center [606, 202] width 9 height 8
type input "26"
type input "11"
type input "27"
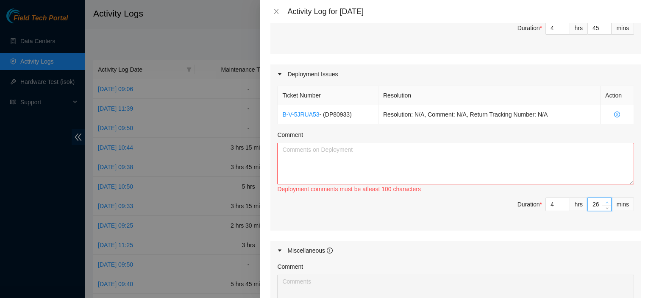
type input "12"
click at [602, 200] on span "Increase Value" at bounding box center [606, 202] width 9 height 8
type input "28"
type input "13"
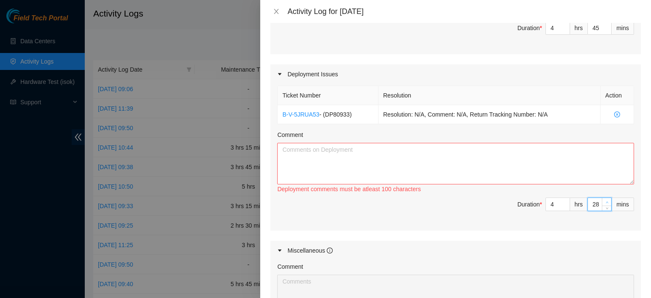
type input "29"
type input "14"
click at [602, 200] on span "Increase Value" at bounding box center [606, 202] width 9 height 8
type input "30"
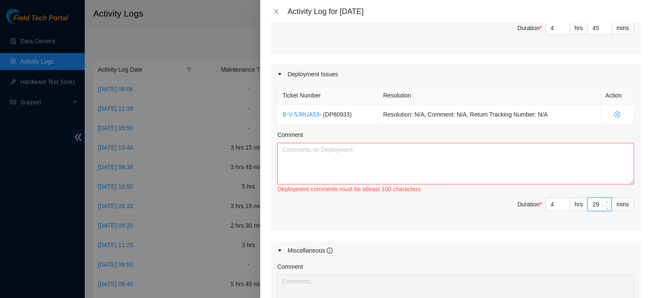
type input "15"
click at [602, 200] on span "Increase Value" at bounding box center [606, 202] width 9 height 8
type input "31"
type input "16"
click at [602, 200] on span "Increase Value" at bounding box center [606, 202] width 9 height 8
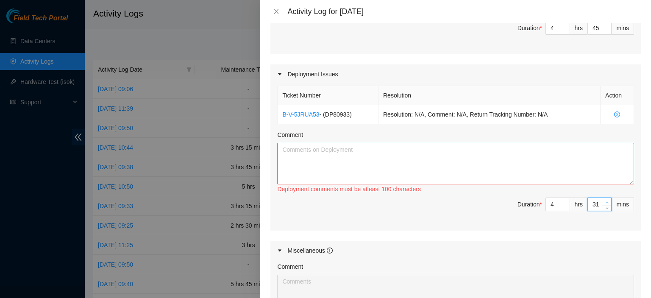
type input "32"
type input "17"
type input "33"
type input "18"
click at [602, 200] on span "Increase Value" at bounding box center [606, 202] width 9 height 8
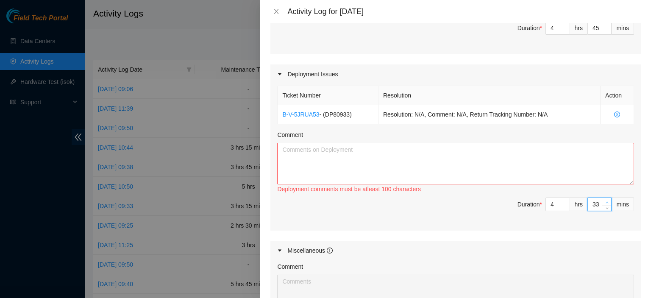
click at [602, 200] on span "Increase Value" at bounding box center [606, 202] width 9 height 8
type input "34"
type input "19"
click at [602, 200] on span "Increase Value" at bounding box center [606, 202] width 9 height 8
type input "35"
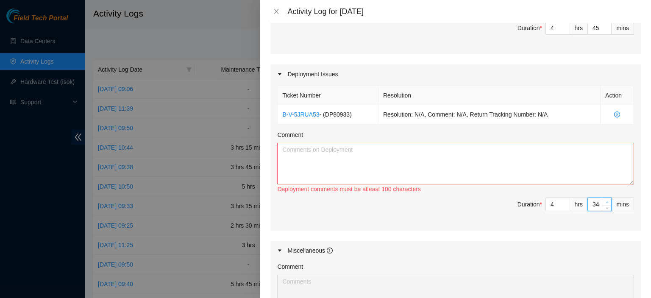
type input "20"
click at [602, 200] on span "Increase Value" at bounding box center [606, 202] width 9 height 8
type input "36"
type input "21"
click at [602, 200] on span "Increase Value" at bounding box center [606, 202] width 9 height 8
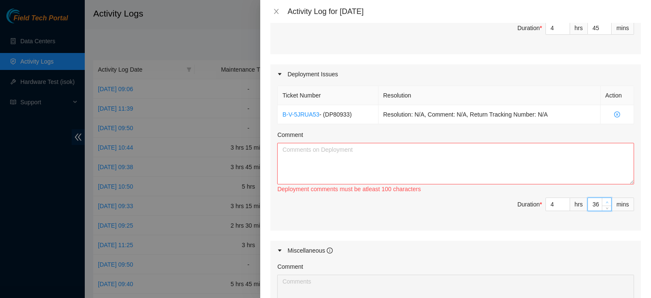
type input "37"
type input "22"
click at [602, 200] on span "Increase Value" at bounding box center [606, 202] width 9 height 8
type input "38"
type input "23"
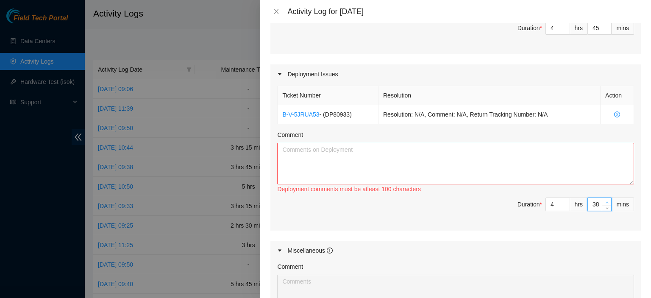
click at [602, 200] on span "Increase Value" at bounding box center [606, 202] width 9 height 8
type input "39"
type input "24"
type input "40"
type input "25"
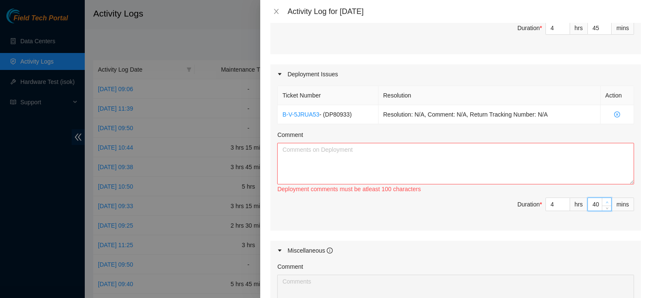
click at [602, 200] on span "Increase Value" at bounding box center [606, 202] width 9 height 8
type input "41"
type input "26"
click at [602, 200] on span "Increase Value" at bounding box center [606, 202] width 9 height 8
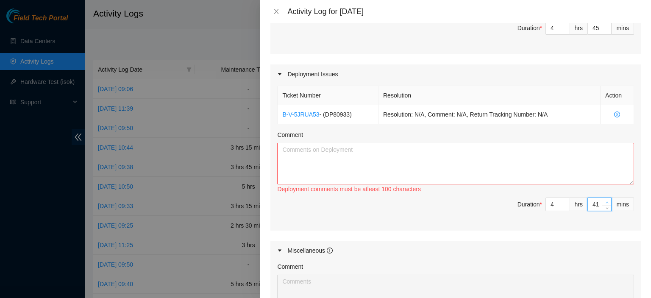
type input "42"
click at [602, 200] on span "Increase Value" at bounding box center [606, 202] width 9 height 8
click at [541, 169] on textarea "Comment" at bounding box center [455, 164] width 357 height 42
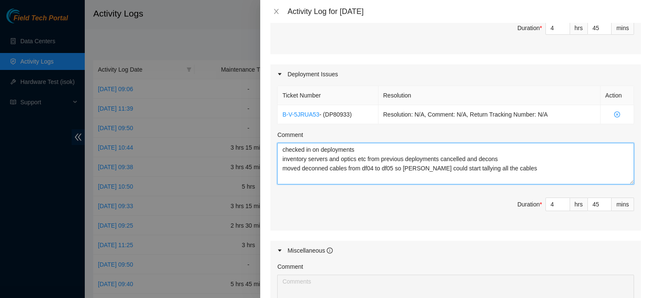
click at [283, 169] on textarea "checked in on deployments inventory servers and optics etc from previous deploy…" at bounding box center [455, 164] width 357 height 42
click at [550, 168] on textarea "checked in on deployments inventory servers and optics etc from previous deploy…" at bounding box center [455, 164] width 357 height 42
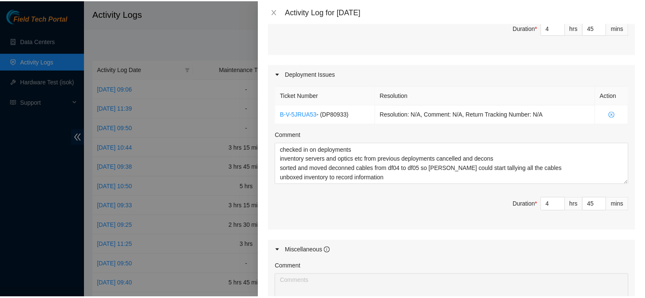
scroll to position [520, 0]
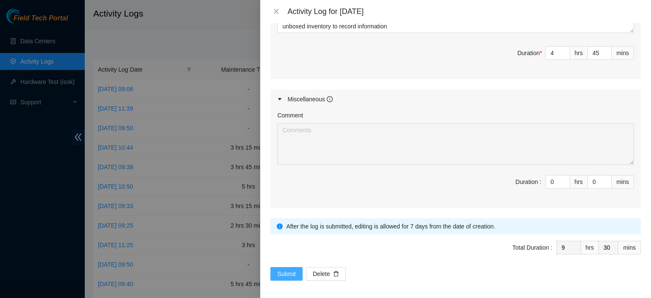
click at [288, 269] on span "Submit" at bounding box center [286, 273] width 19 height 9
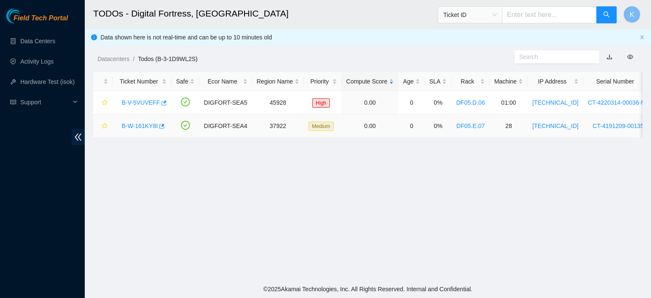
click at [134, 128] on link "B-W-161KY8I" at bounding box center [140, 125] width 36 height 7
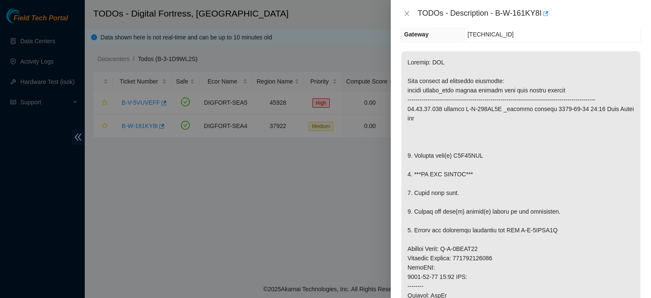
scroll to position [104, 0]
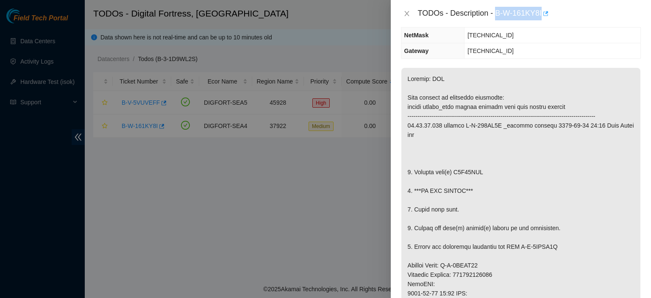
drag, startPoint x: 495, startPoint y: 11, endPoint x: 544, endPoint y: 11, distance: 49.2
click at [544, 11] on div "TODOs - Description - B-W-161KY8I" at bounding box center [529, 14] width 223 height 14
copy div "B-W-161KY8I"
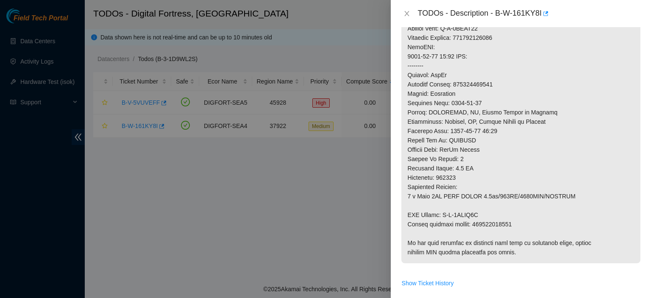
click at [281, 233] on div at bounding box center [325, 149] width 651 height 298
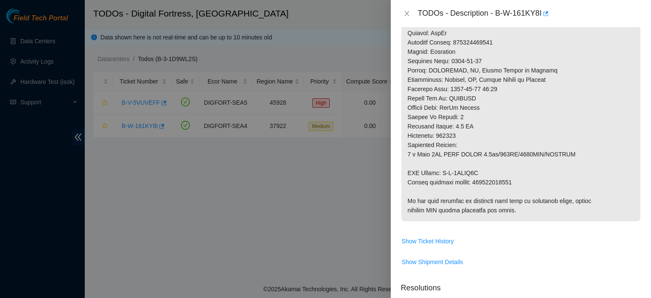
scroll to position [381, 0]
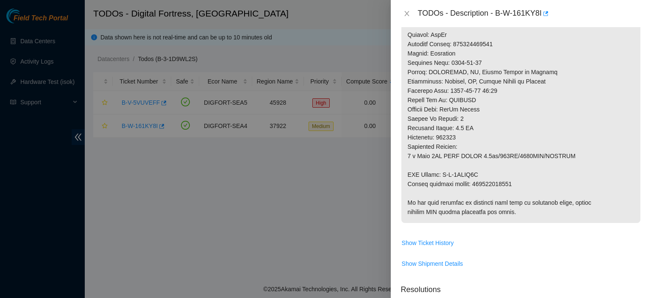
click at [621, 196] on p at bounding box center [520, 7] width 239 height 432
click at [626, 97] on p at bounding box center [520, 7] width 239 height 432
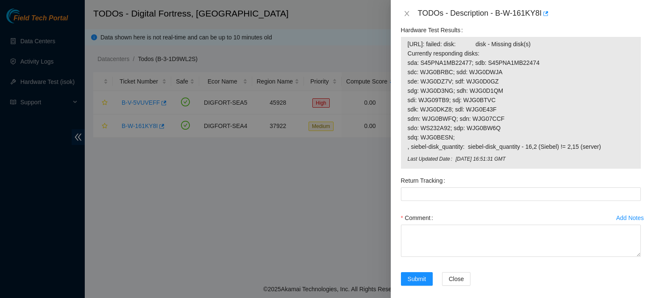
scroll to position [773, 0]
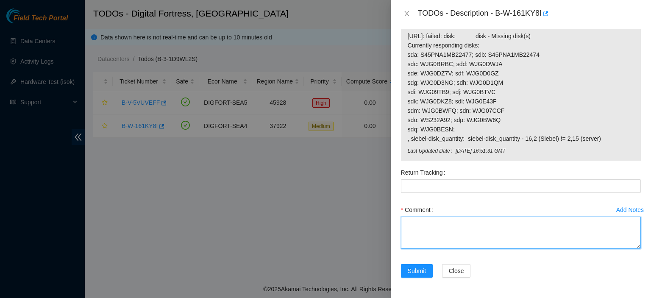
click at [575, 242] on textarea "Comment" at bounding box center [521, 233] width 240 height 32
paste textarea "kbbyrne23@gmail.com - akak has completed your request (B-W-161KY8I) Message fro…"
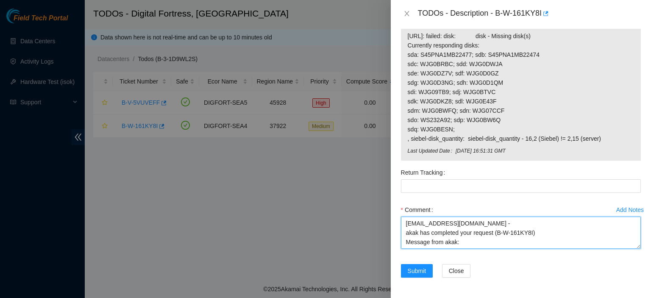
scroll to position [7, 0]
type textarea "kbbyrne23@gmail.com - akak has completed your request (B-W-161KY8I) Message fro…"
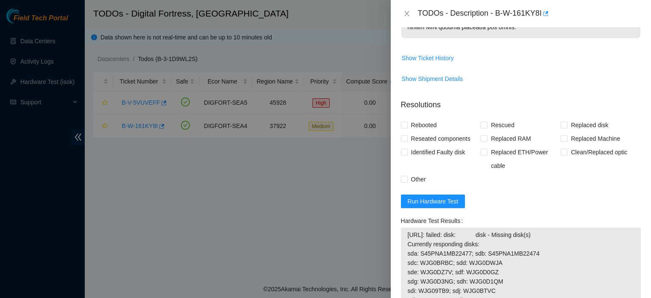
scroll to position [568, 0]
click at [449, 205] on span "Run Hardware Test" at bounding box center [433, 199] width 51 height 9
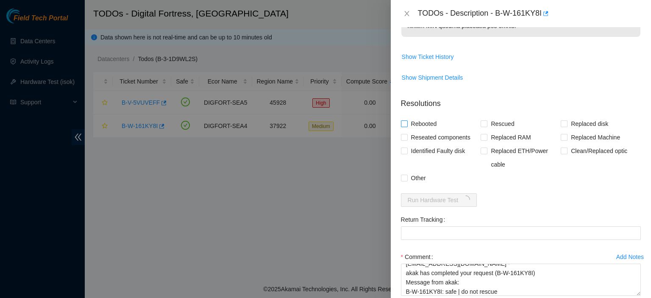
click at [402, 126] on input "Rebooted" at bounding box center [404, 123] width 6 height 6
checkbox input "true"
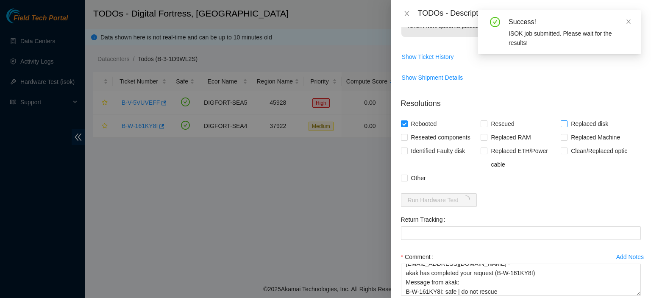
click at [561, 131] on label "Replaced disk" at bounding box center [586, 124] width 51 height 14
click at [561, 126] on input "Replaced disk" at bounding box center [564, 123] width 6 height 6
checkbox input "true"
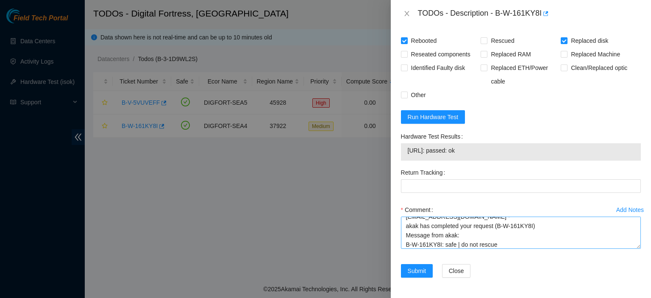
scroll to position [0, 0]
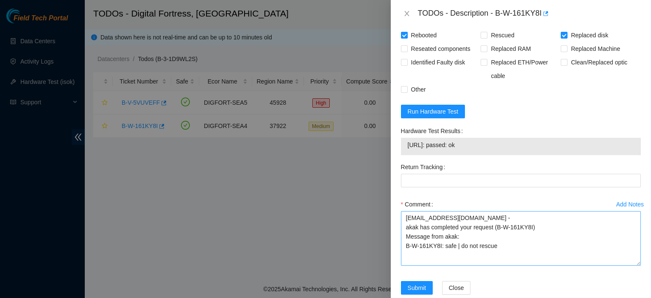
drag, startPoint x: 629, startPoint y: 246, endPoint x: 631, endPoint y: 269, distance: 23.0
click at [631, 266] on textarea "kbbyrne23@gmail.com - akak has completed your request (B-W-161KY8I) Message fro…" at bounding box center [521, 238] width 240 height 55
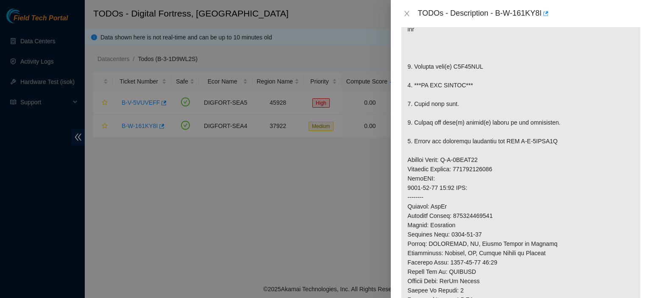
scroll to position [188, 0]
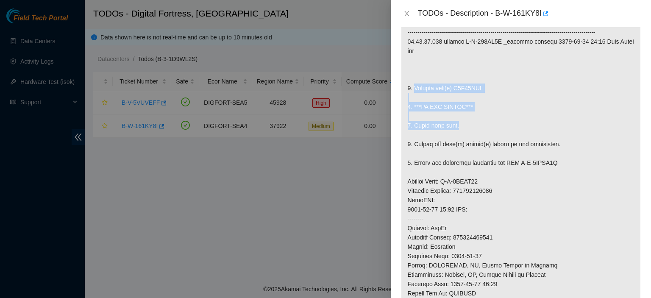
drag, startPoint x: 415, startPoint y: 95, endPoint x: 466, endPoint y: 136, distance: 66.1
click at [466, 136] on p at bounding box center [520, 200] width 239 height 432
copy p "Replace disk(s) Z1Z79FHV 2. ***DO NOT RESCUE*** 3. Check with isok."
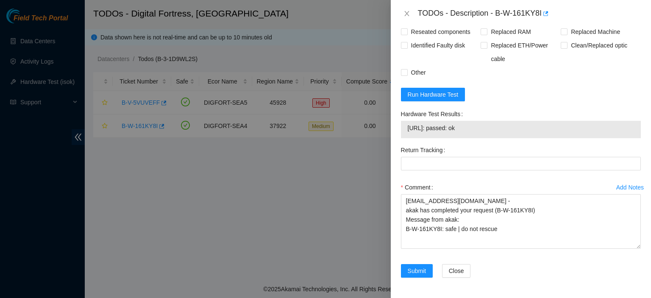
click at [533, 249] on div "Comment kbbyrne23@gmail.com - akak has completed your request (B-W-161KY8I) Mes…" at bounding box center [521, 217] width 240 height 73
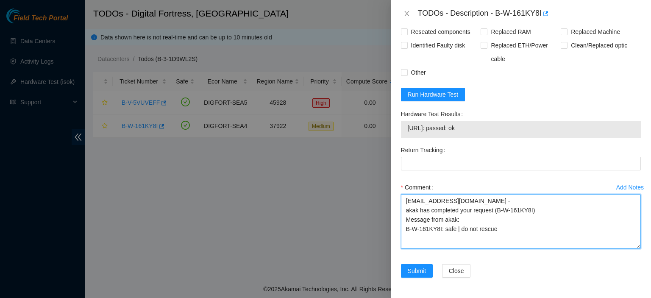
click at [534, 237] on textarea "kbbyrne23@gmail.com - akak has completed your request (B-W-161KY8I) Message fro…" at bounding box center [521, 221] width 240 height 55
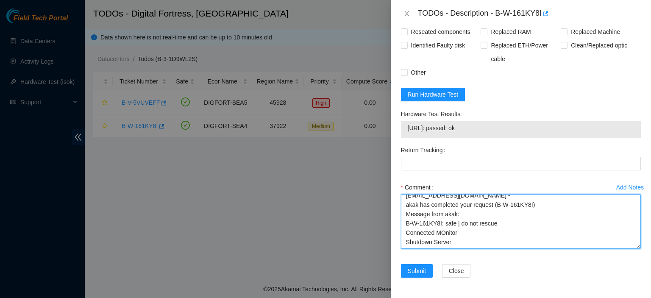
paste textarea "Replace disk(s) Z1Z79FHV 2. ***DO NOT RESCUE*** 3. Check with isok."
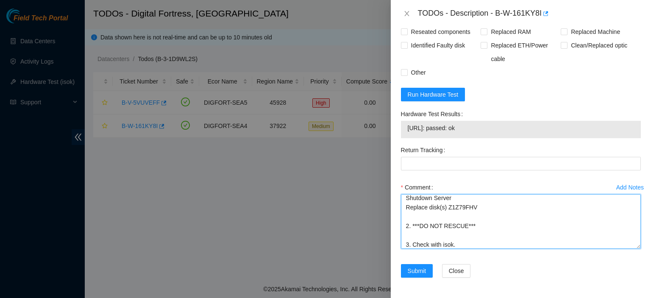
click at [462, 214] on textarea "kbbyrne23@gmail.com - akak has completed your request (B-W-161KY8I) Message fro…" at bounding box center [521, 221] width 240 height 55
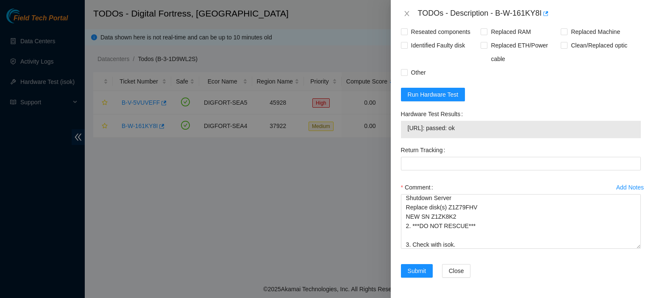
drag, startPoint x: 473, startPoint y: 130, endPoint x: 404, endPoint y: 131, distance: 69.1
click at [404, 131] on div "23.51.26.159: passed: ok" at bounding box center [521, 129] width 240 height 17
copy tbody "23.51.26.159: passed: ok"
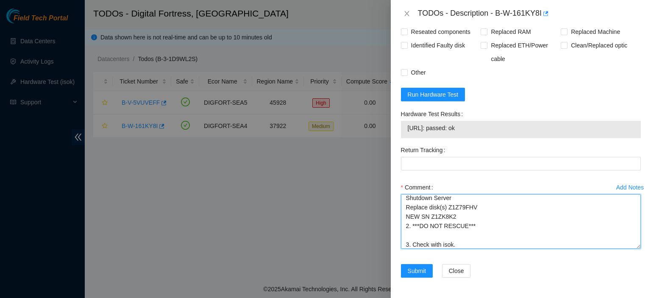
scroll to position [52, 0]
drag, startPoint x: 403, startPoint y: 245, endPoint x: 492, endPoint y: 247, distance: 89.0
click at [492, 247] on textarea "kbbyrne23@gmail.com - akak has completed your request (B-W-161KY8I) Message fro…" at bounding box center [521, 221] width 240 height 55
paste textarea "23.51.26.159: passed: ok"
click at [454, 228] on textarea "kbbyrne23@gmail.com - akak has completed your request (B-W-161KY8I) Message fro…" at bounding box center [521, 221] width 240 height 55
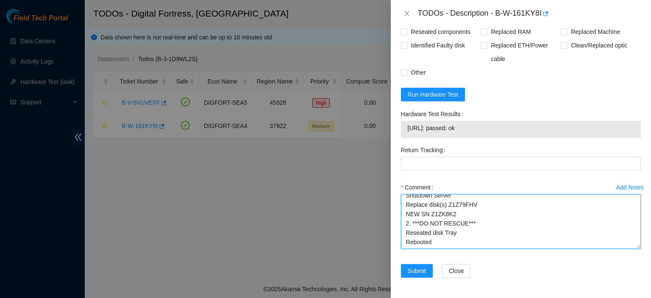
type textarea "kbbyrne23@gmail.com - akak has completed your request (B-W-161KY8I) Message fro…"
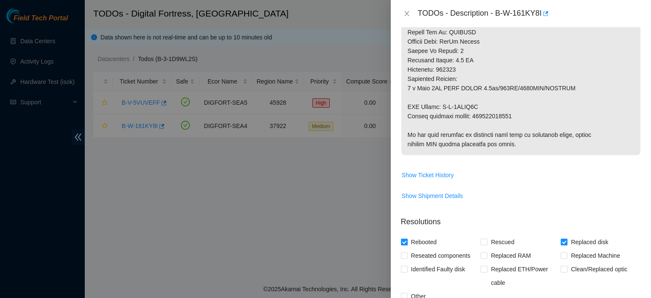
scroll to position [445, 0]
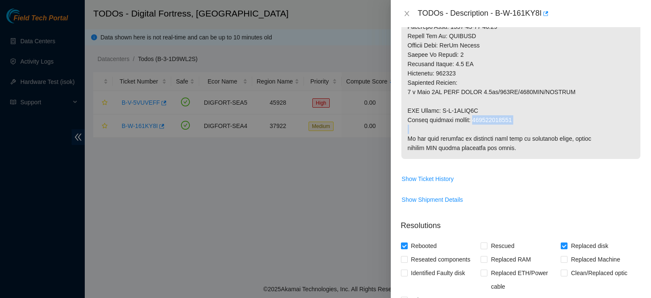
drag, startPoint x: 472, startPoint y: 129, endPoint x: 517, endPoint y: 134, distance: 45.2
copy p "463470057528"
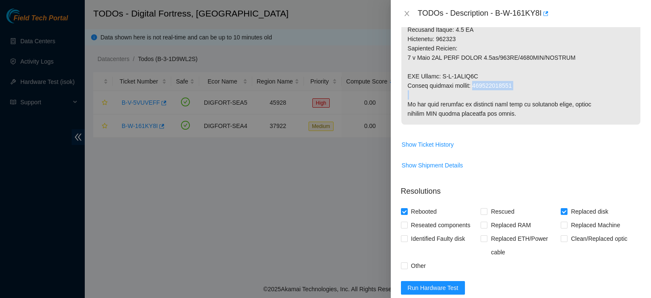
scroll to position [682, 0]
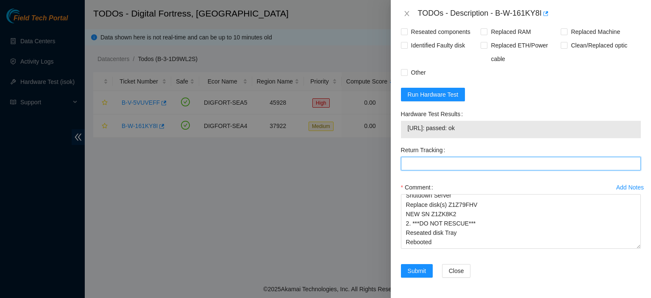
click at [507, 167] on Tracking "Return Tracking" at bounding box center [521, 164] width 240 height 14
paste Tracking "463470057528"
type Tracking "463470057528"
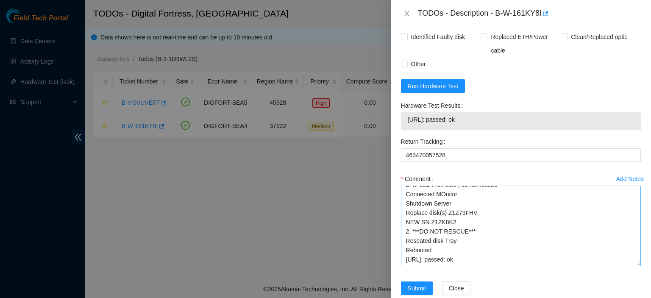
scroll to position [31, 0]
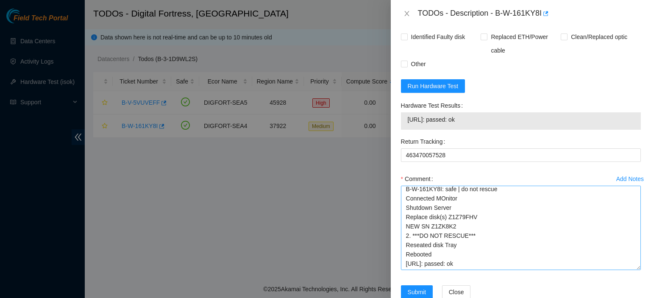
drag, startPoint x: 629, startPoint y: 247, endPoint x: 631, endPoint y: 273, distance: 25.5
click at [630, 270] on textarea "kbbyrne23@gmail.com - akak has completed your request (B-W-161KY8I) Message fro…" at bounding box center [521, 228] width 240 height 84
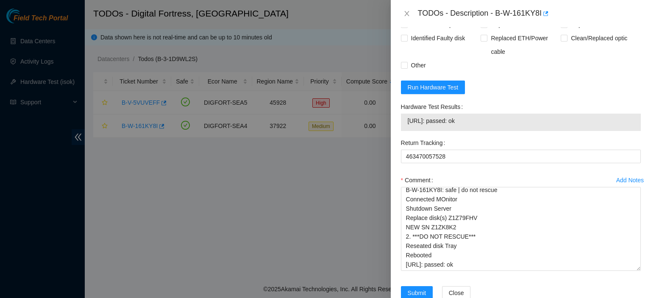
scroll to position [711, 0]
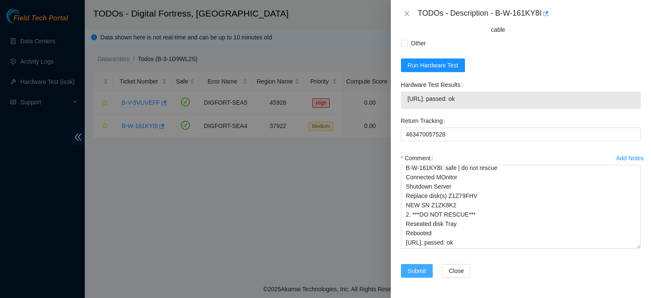
click at [413, 272] on span "Submit" at bounding box center [417, 270] width 19 height 9
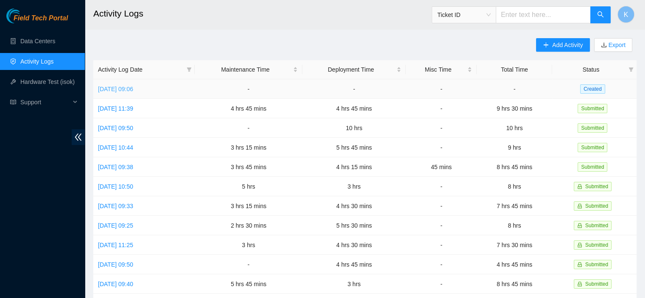
click at [133, 88] on link "[DATE] 09:06" at bounding box center [115, 89] width 35 height 7
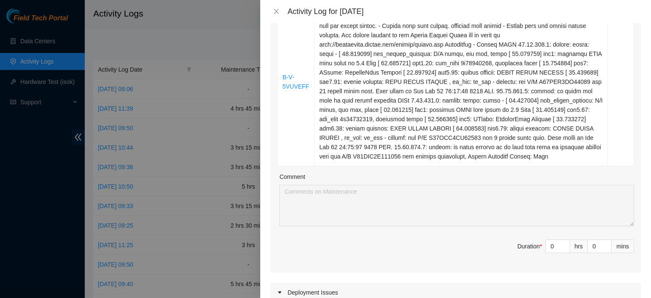
scroll to position [225, 0]
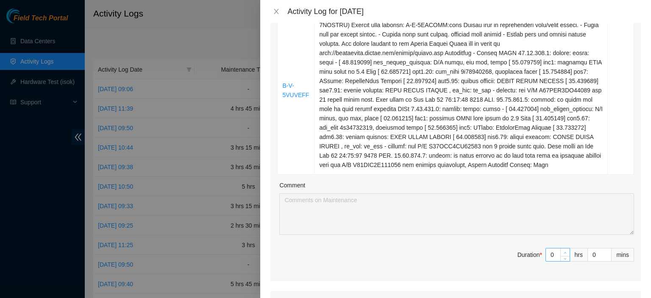
click at [564, 251] on icon "up" at bounding box center [565, 252] width 3 height 3
type input "1"
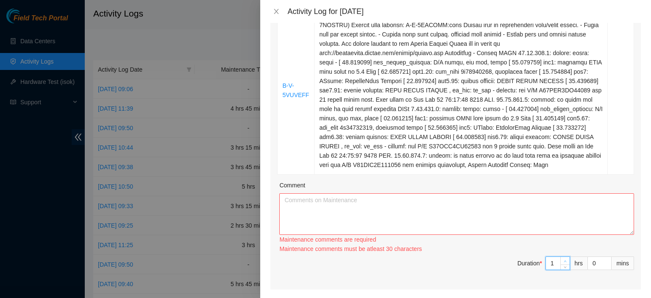
click at [560, 257] on span "Increase Value" at bounding box center [564, 261] width 9 height 8
type input "2"
type input "3"
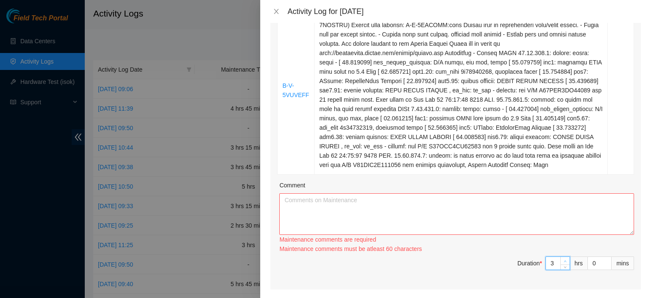
click at [564, 260] on icon "up" at bounding box center [565, 261] width 3 height 3
click at [554, 232] on textarea "Comment" at bounding box center [456, 214] width 355 height 42
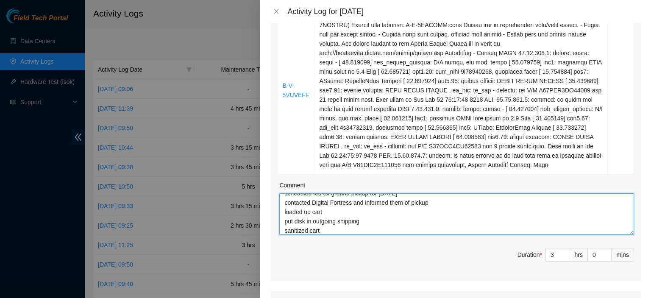
scroll to position [16, 0]
type textarea "scheduled fed ex ground pickup for monday contacted Digital Fortress and inform…"
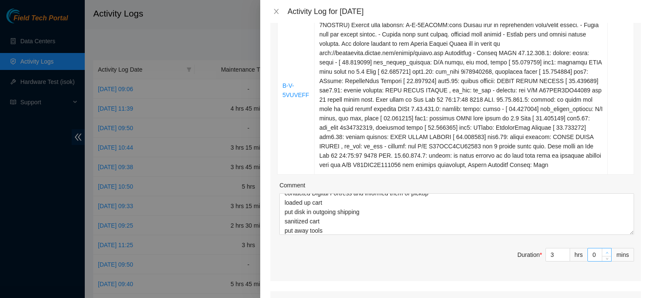
click at [604, 251] on span "up" at bounding box center [606, 252] width 5 height 5
type input "1"
type input "2"
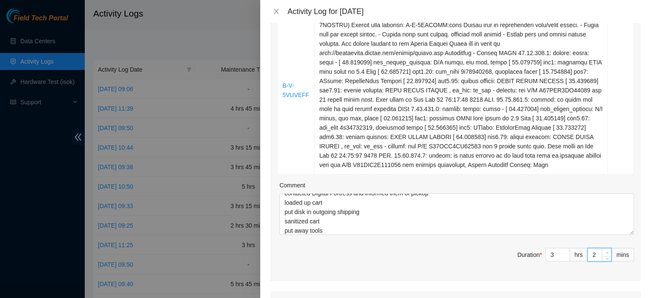
click at [604, 251] on span "up" at bounding box center [606, 252] width 5 height 5
type input "3"
type input "4"
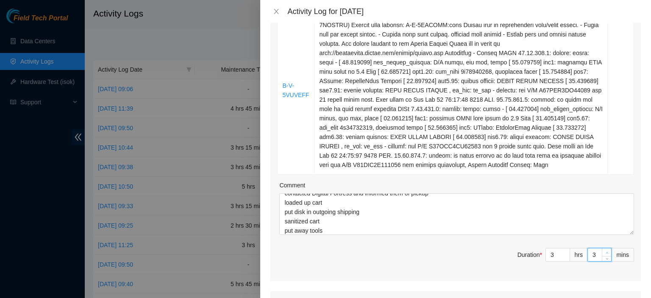
type input "4"
click at [604, 251] on span "up" at bounding box center [606, 252] width 5 height 5
type input "5"
click at [604, 251] on span "up" at bounding box center [606, 252] width 5 height 5
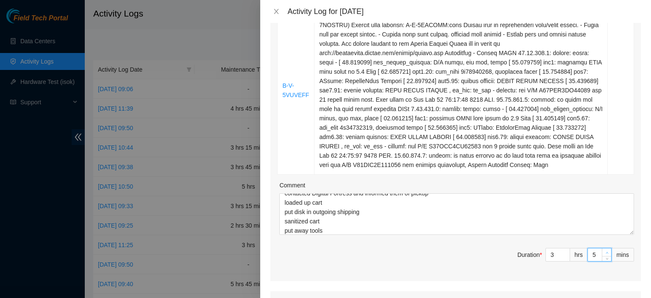
click at [604, 251] on span "up" at bounding box center [606, 252] width 5 height 5
type input "6"
click at [604, 251] on span "up" at bounding box center [606, 252] width 5 height 5
type input "7"
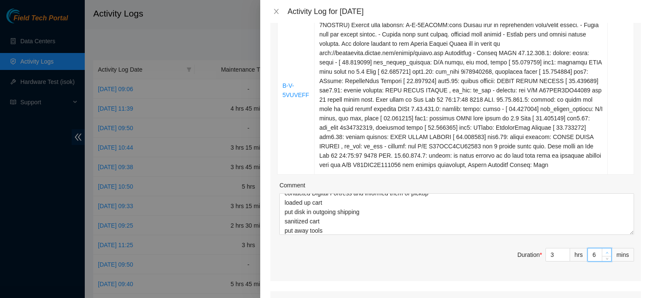
type input "7"
click at [604, 251] on span "up" at bounding box center [606, 252] width 5 height 5
type input "8"
click at [604, 251] on span "up" at bounding box center [606, 252] width 5 height 5
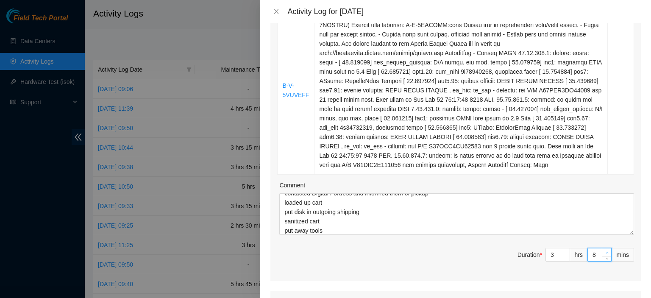
type input "9"
type input "10"
click at [604, 251] on span "up" at bounding box center [606, 252] width 5 height 5
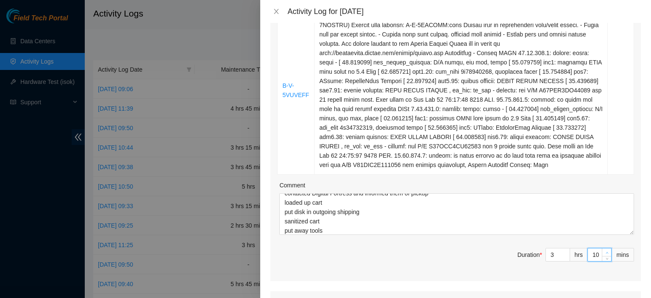
type input "11"
click at [604, 251] on span "up" at bounding box center [606, 252] width 5 height 5
type input "12"
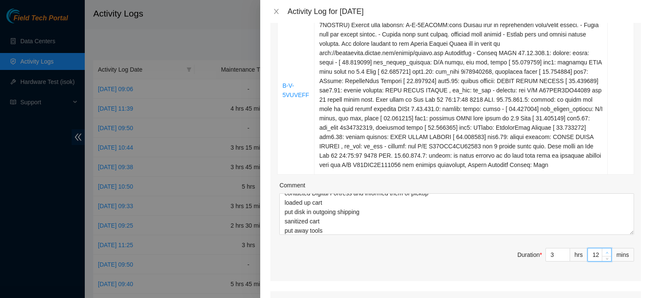
click at [604, 251] on span "up" at bounding box center [606, 252] width 5 height 5
type input "13"
click at [604, 251] on span "up" at bounding box center [606, 252] width 5 height 5
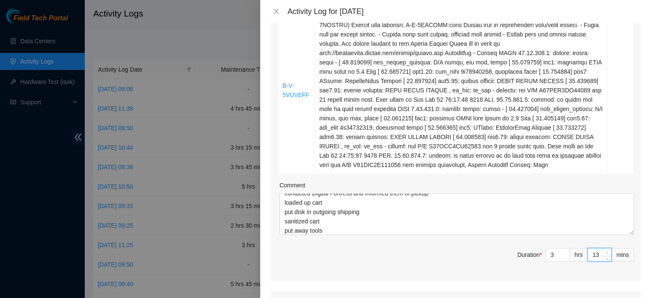
type input "14"
click at [604, 251] on span "up" at bounding box center [606, 252] width 5 height 5
type input "15"
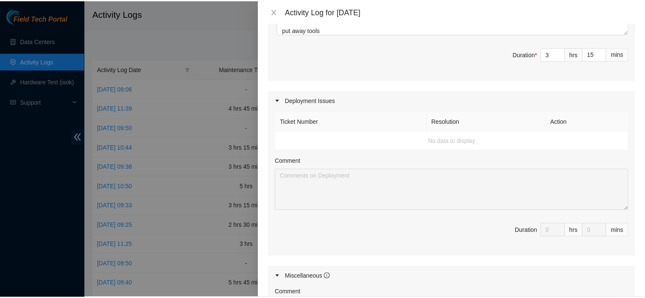
scroll to position [604, 0]
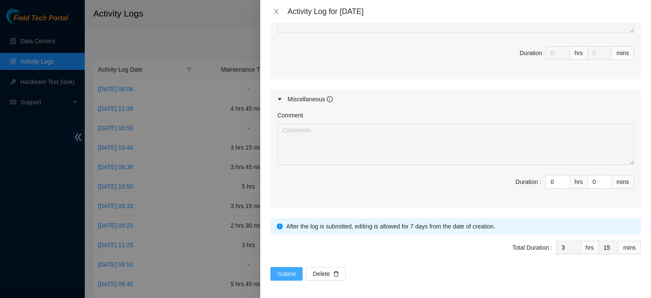
click at [283, 273] on span "Submit" at bounding box center [286, 273] width 19 height 9
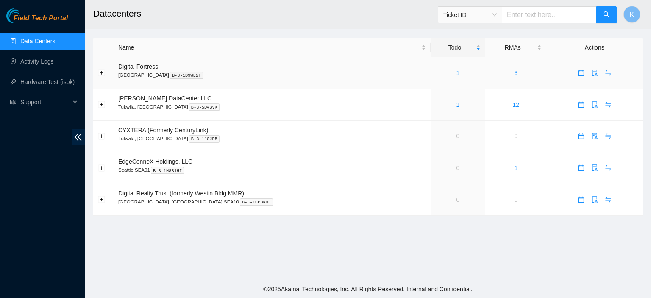
click at [457, 70] on link "1" at bounding box center [458, 73] width 3 height 7
click at [514, 74] on link "3" at bounding box center [515, 73] width 3 height 7
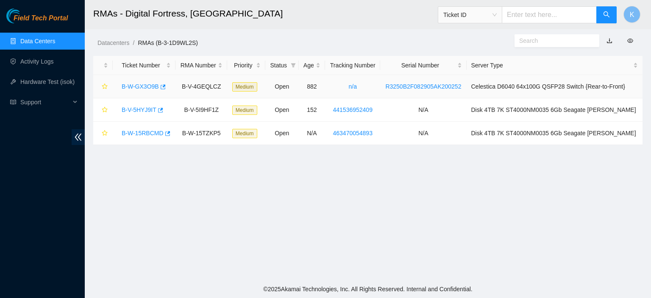
click at [132, 90] on link "B-W-GX3O9B" at bounding box center [140, 86] width 37 height 7
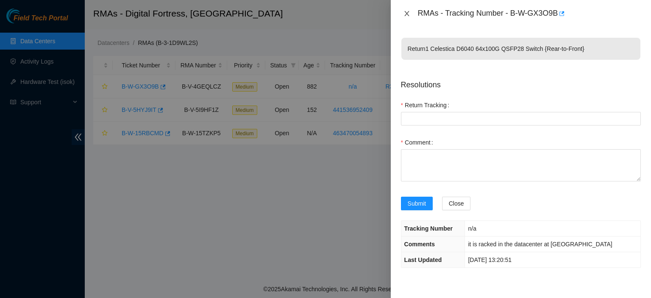
click at [407, 16] on icon "close" at bounding box center [407, 13] width 7 height 7
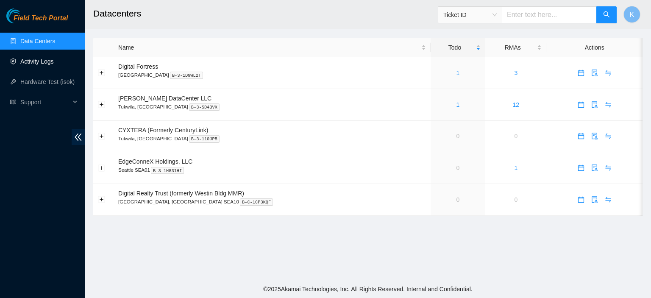
click at [50, 61] on link "Activity Logs" at bounding box center [36, 61] width 33 height 7
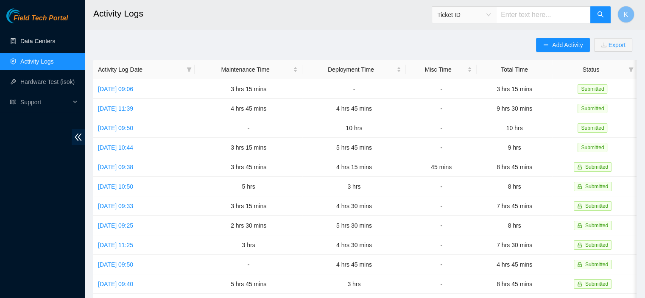
click at [38, 42] on link "Data Centers" at bounding box center [37, 41] width 35 height 7
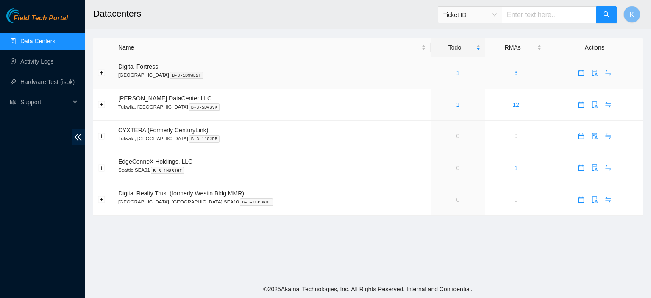
click at [457, 75] on link "1" at bounding box center [458, 73] width 3 height 7
